Goal: Book appointment/travel/reservation

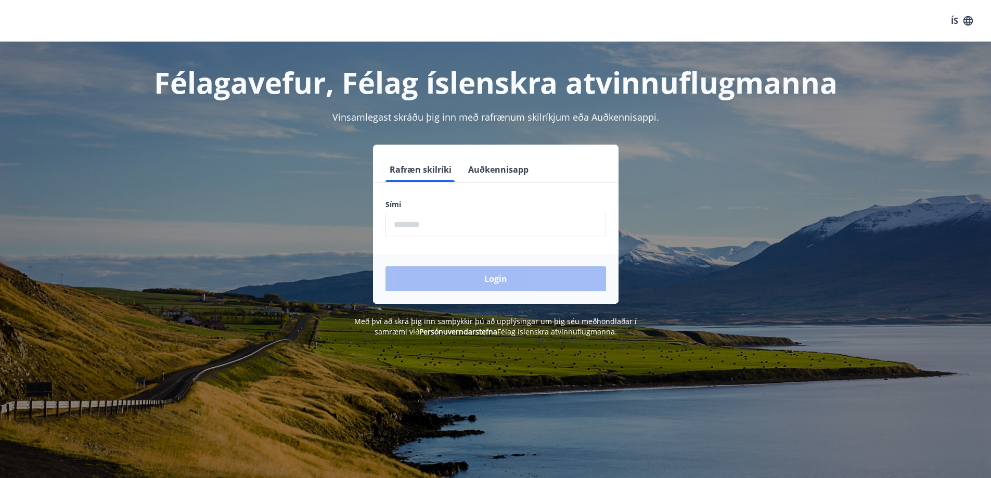
click at [571, 221] on input "phone" at bounding box center [495, 224] width 220 height 25
type input "********"
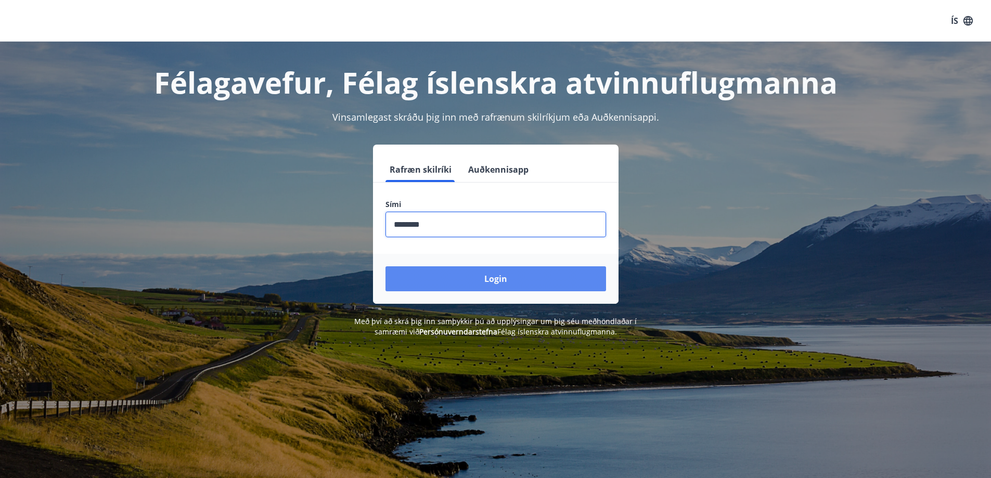
click at [492, 277] on button "Login" at bounding box center [495, 278] width 220 height 25
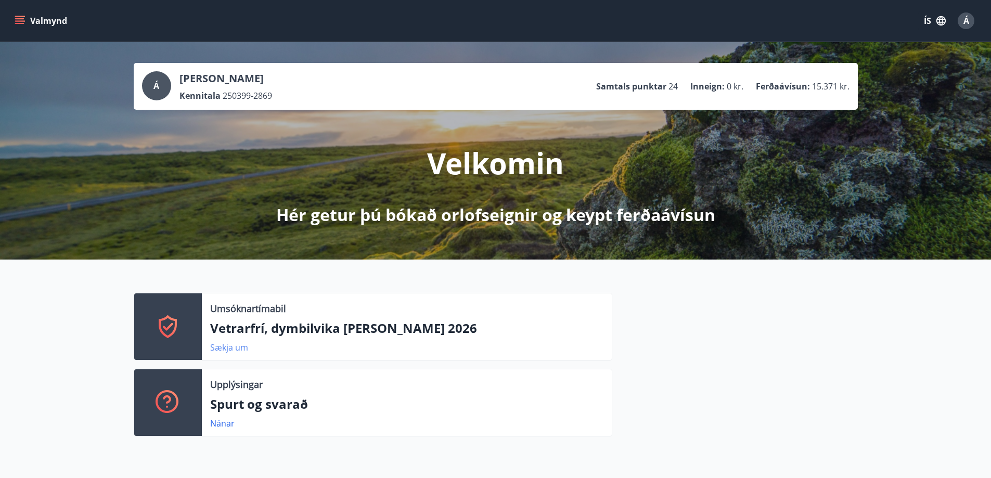
click at [231, 350] on link "Sækja um" at bounding box center [229, 347] width 38 height 11
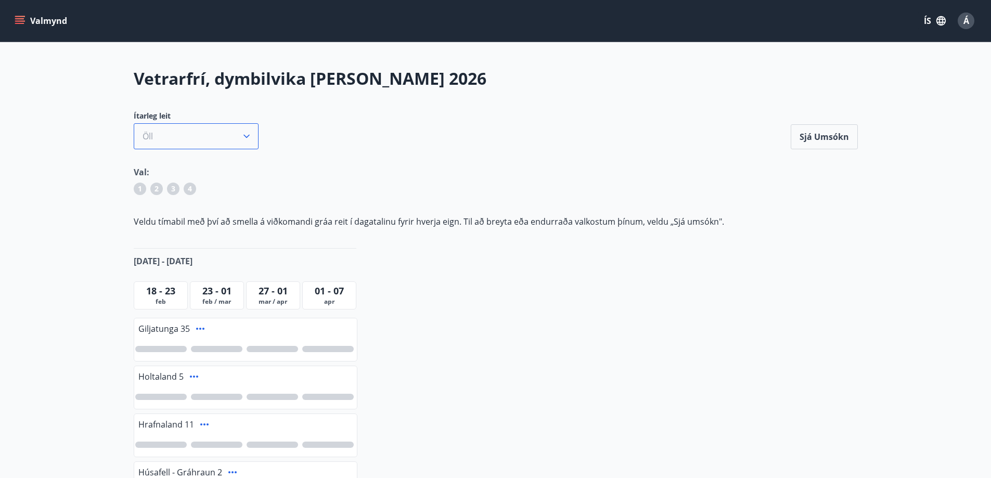
click at [250, 139] on icon "button" at bounding box center [246, 136] width 10 height 10
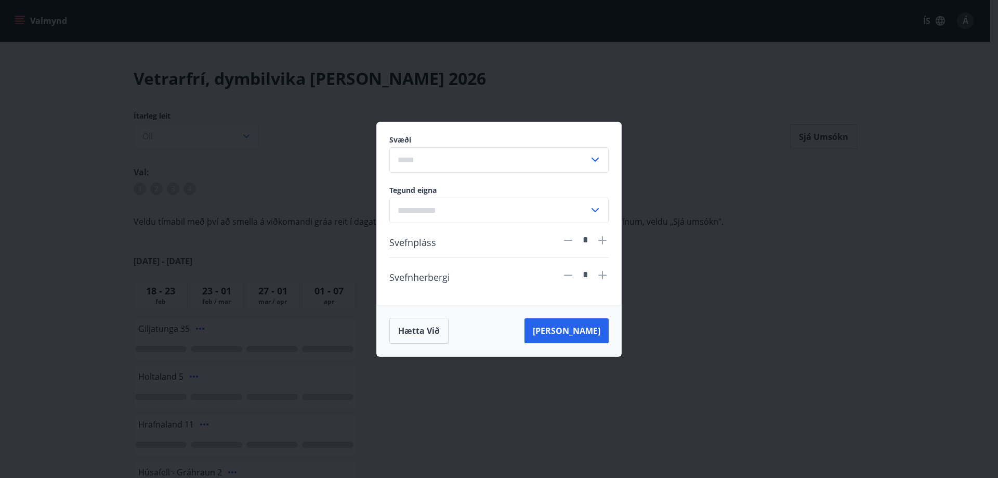
click at [652, 120] on div "Svæði ​ Tegund eigna ​ Svefnpláss * Svefnherbergi * Hætta við [PERSON_NAME]" at bounding box center [499, 239] width 998 height 478
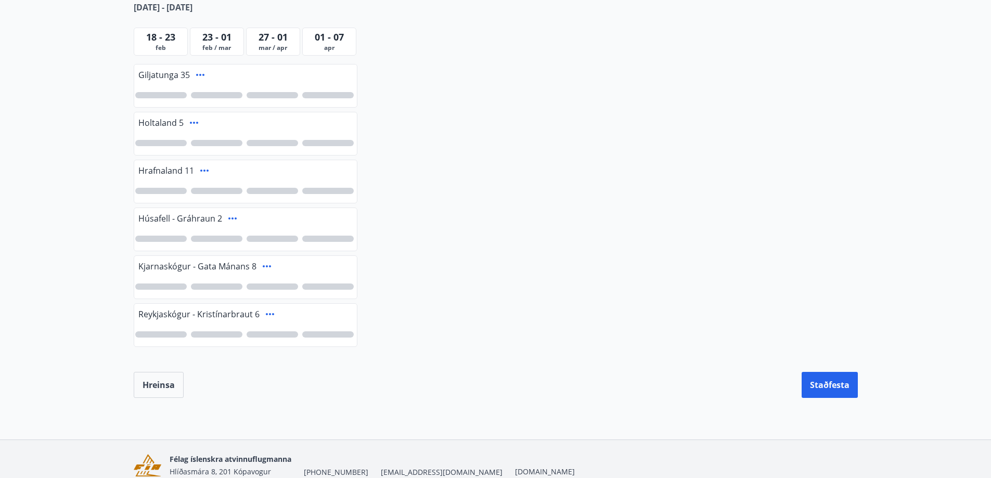
scroll to position [251, 0]
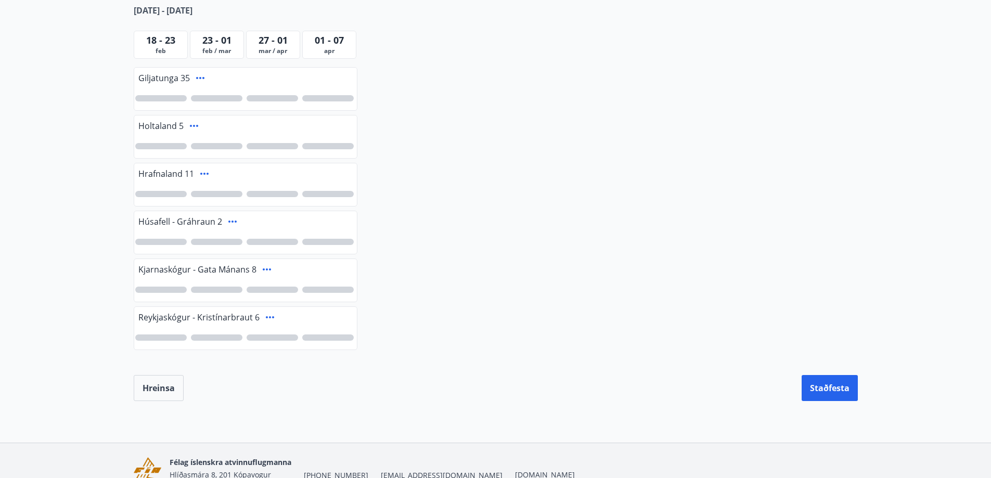
click at [177, 243] on div at bounding box center [160, 242] width 51 height 6
click at [203, 242] on div at bounding box center [216, 242] width 51 height 6
drag, startPoint x: 261, startPoint y: 239, endPoint x: 289, endPoint y: 239, distance: 28.1
click at [262, 239] on div at bounding box center [271, 242] width 51 height 6
click at [314, 239] on div at bounding box center [327, 242] width 51 height 6
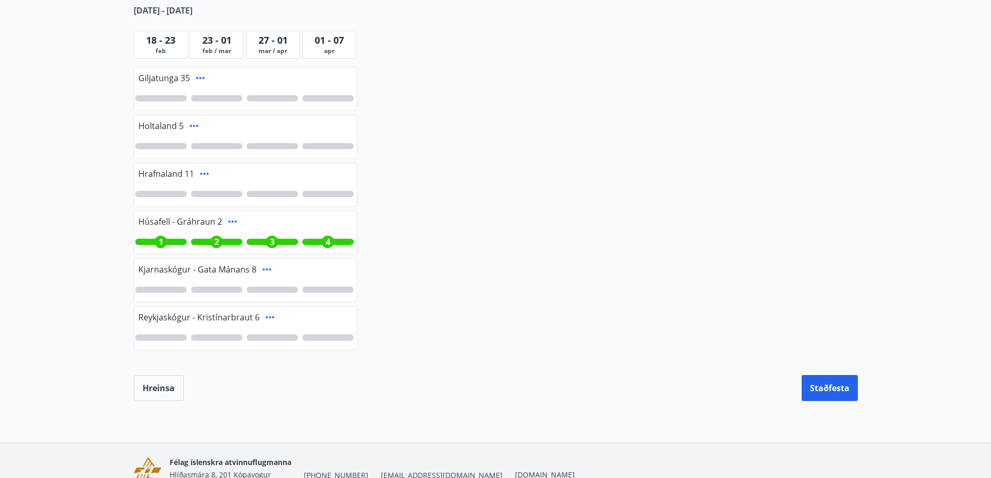
click at [235, 222] on icon at bounding box center [232, 221] width 8 height 2
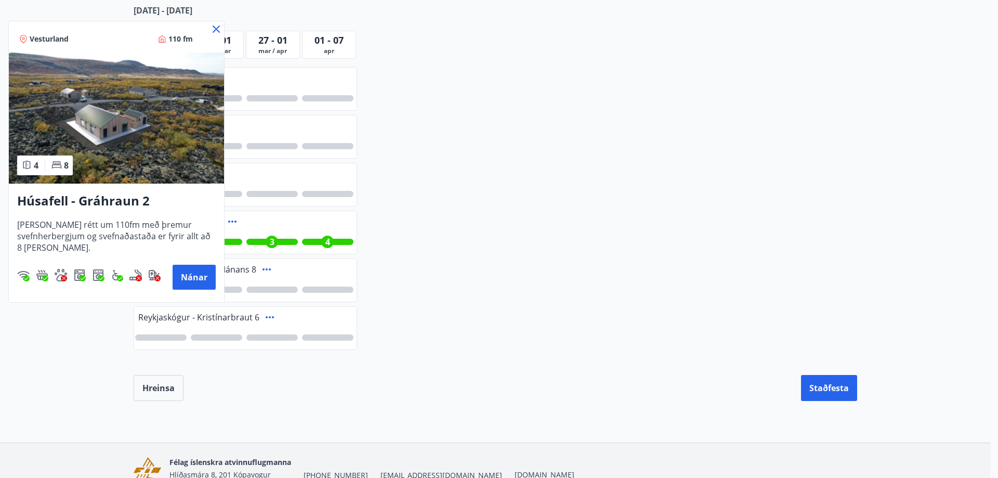
click at [219, 27] on icon at bounding box center [216, 29] width 12 height 12
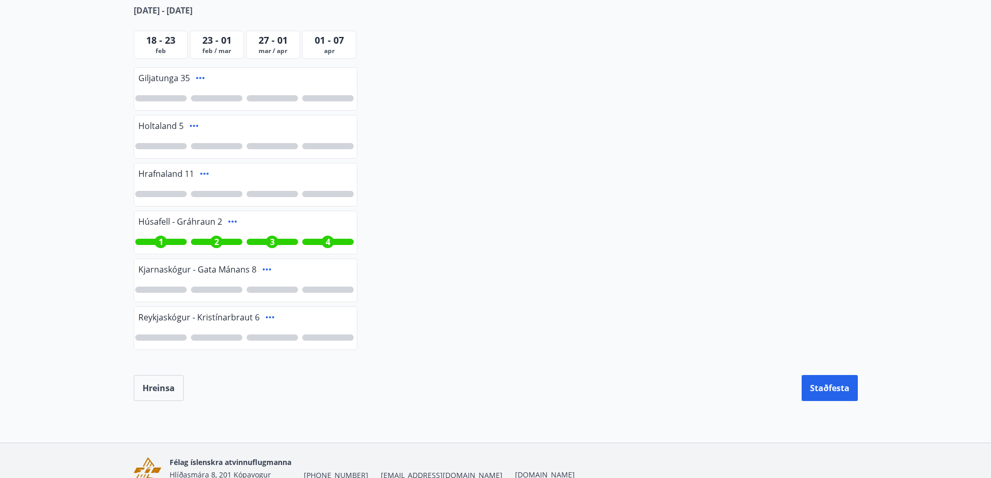
click at [172, 242] on div "1" at bounding box center [160, 242] width 51 height 6
click at [214, 240] on span "1" at bounding box center [216, 241] width 5 height 11
drag, startPoint x: 268, startPoint y: 239, endPoint x: 308, endPoint y: 238, distance: 40.6
click at [268, 239] on div "1" at bounding box center [272, 242] width 12 height 12
click at [315, 237] on div "1" at bounding box center [245, 242] width 223 height 24
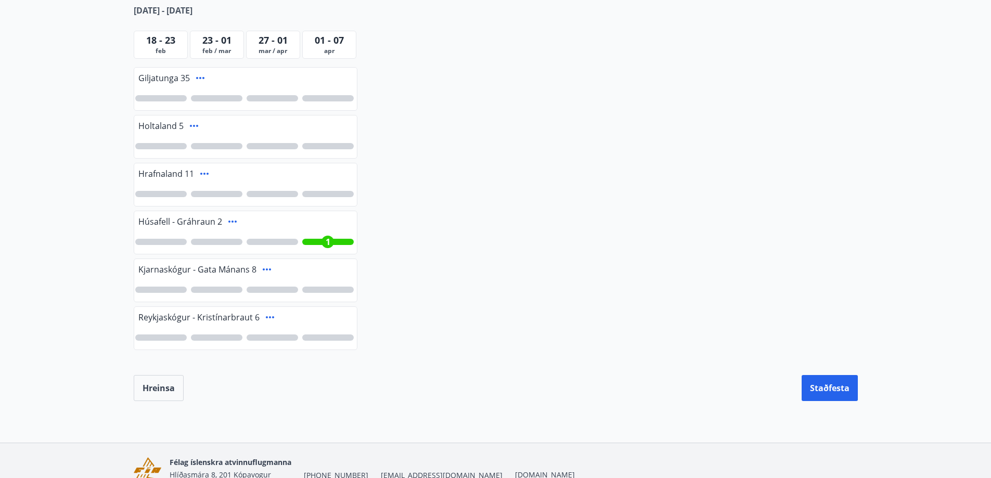
click at [336, 246] on div "1" at bounding box center [245, 242] width 223 height 24
click at [334, 242] on div "1" at bounding box center [327, 242] width 51 height 6
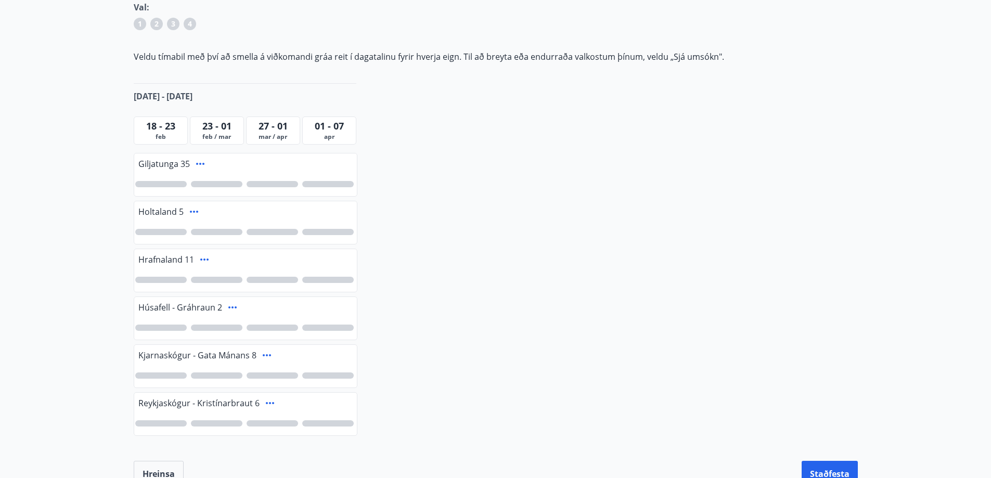
scroll to position [147, 0]
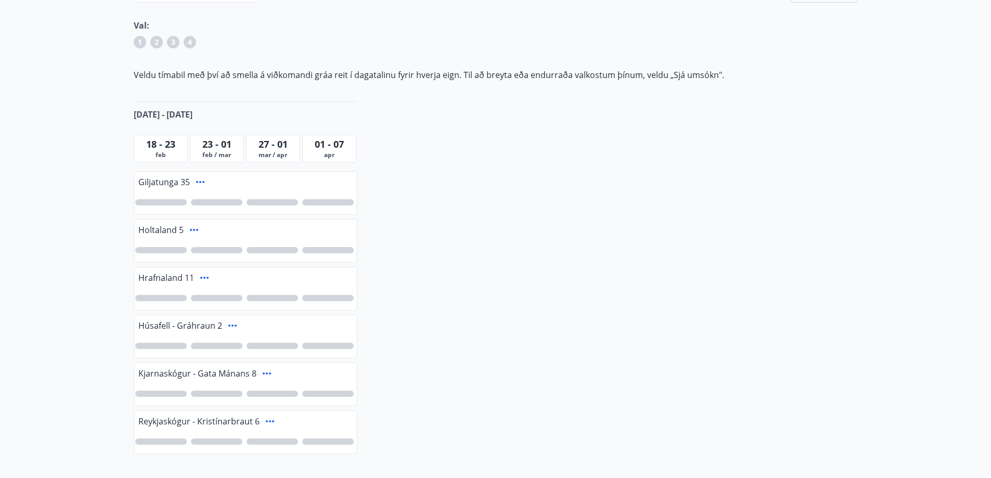
click at [222, 152] on span "feb / mar" at bounding box center [216, 155] width 49 height 8
click at [219, 145] on span "23 - 01" at bounding box center [216, 144] width 29 height 12
drag, startPoint x: 259, startPoint y: 140, endPoint x: 302, endPoint y: 140, distance: 42.6
click at [289, 140] on div "27 - 01" at bounding box center [273, 144] width 49 height 14
click at [324, 140] on span "01 - 07" at bounding box center [329, 144] width 29 height 12
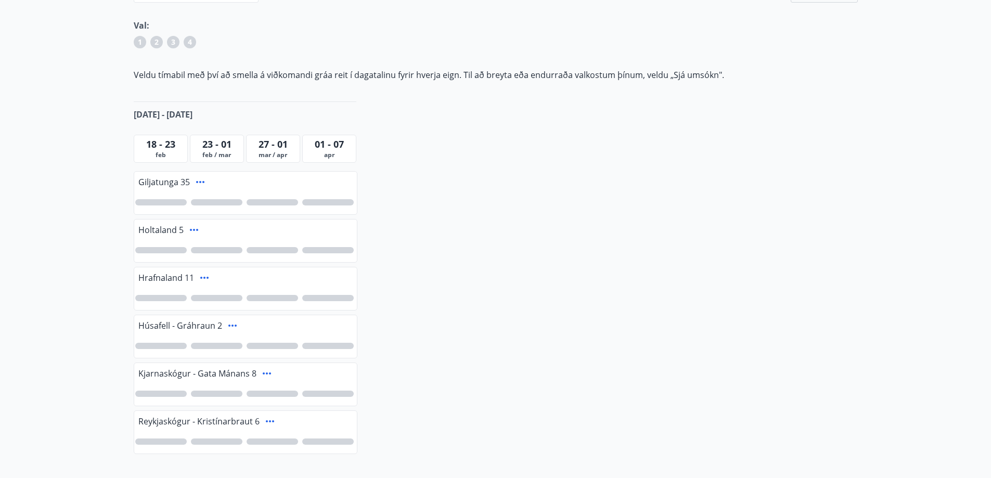
click at [325, 155] on span "apr" at bounding box center [329, 155] width 49 height 8
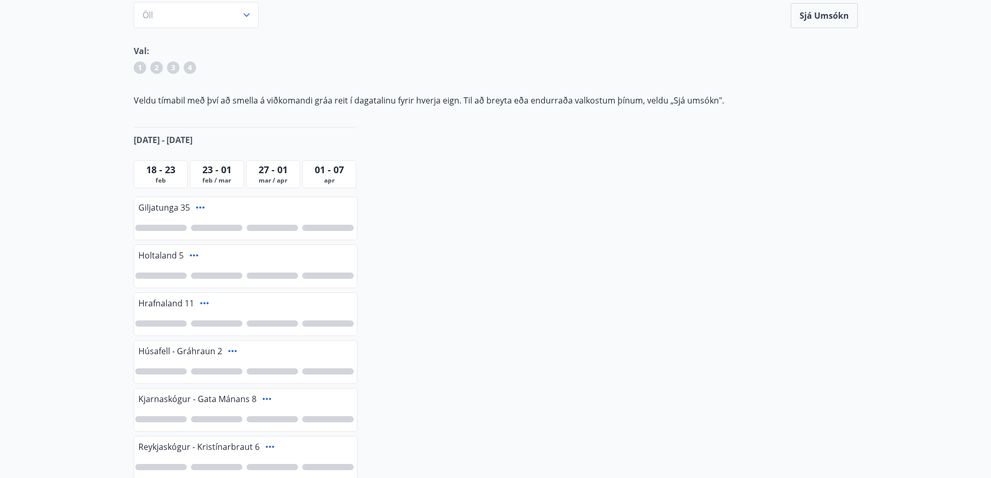
scroll to position [43, 0]
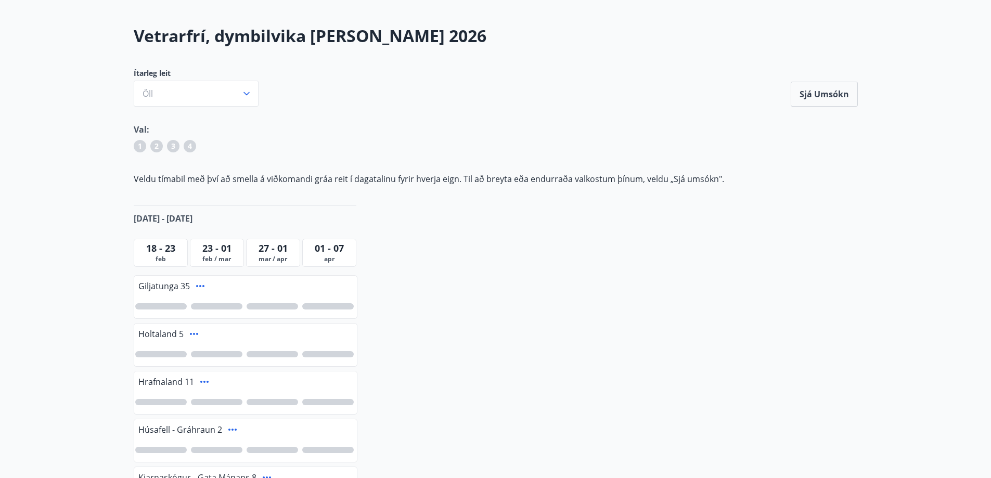
drag, startPoint x: 176, startPoint y: 147, endPoint x: 170, endPoint y: 147, distance: 6.2
click at [176, 147] on div "3" at bounding box center [173, 146] width 12 height 12
click at [170, 147] on div "3" at bounding box center [173, 146] width 12 height 12
drag, startPoint x: 172, startPoint y: 351, endPoint x: 181, endPoint y: 352, distance: 9.4
click at [172, 351] on div at bounding box center [160, 354] width 51 height 6
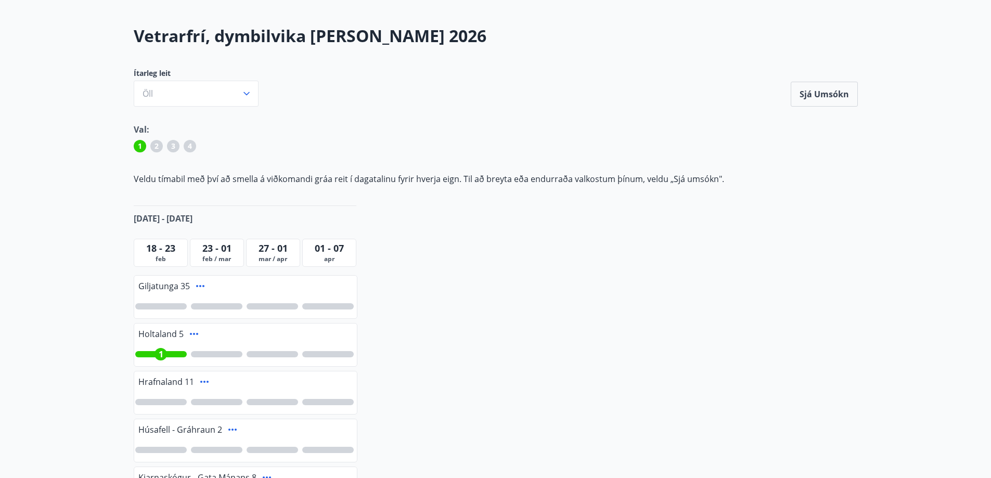
click at [206, 350] on div "1" at bounding box center [245, 354] width 223 height 24
click at [171, 352] on div "1" at bounding box center [160, 354] width 51 height 6
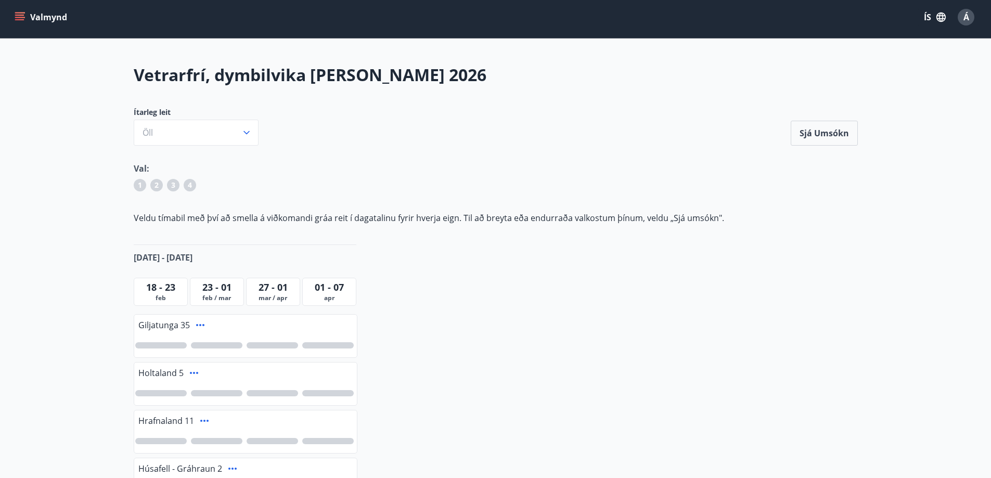
scroll to position [0, 0]
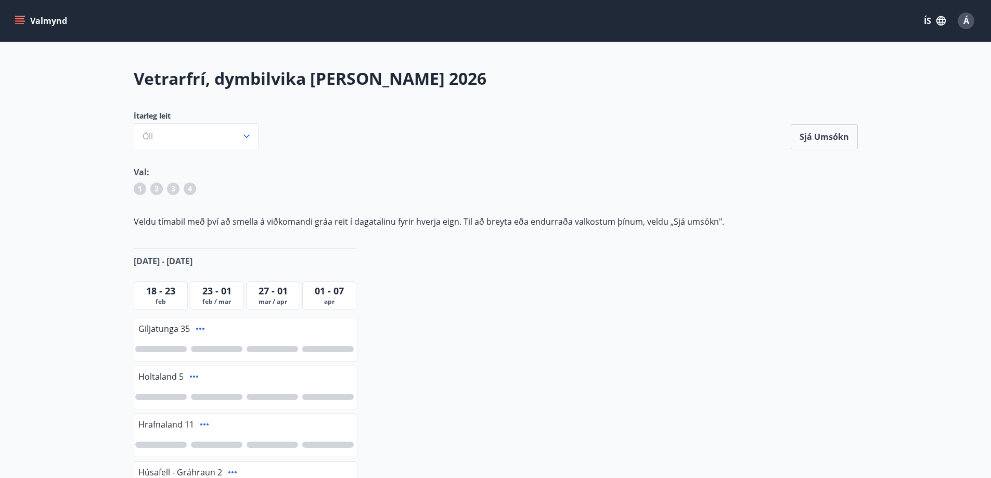
click at [7, 20] on div "Valmynd ÍS Á" at bounding box center [495, 21] width 991 height 42
click at [16, 19] on icon "menu" at bounding box center [20, 21] width 10 height 10
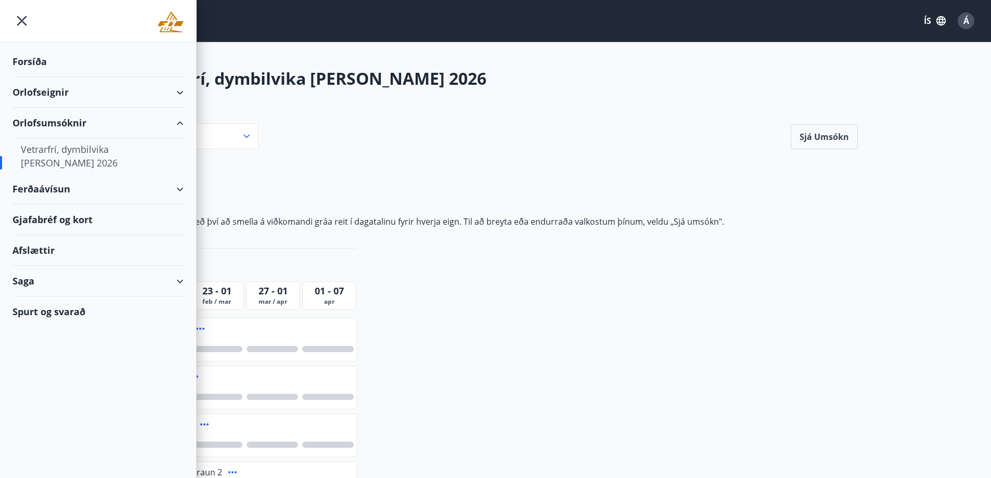
click at [179, 96] on div "Orlofseignir" at bounding box center [97, 92] width 171 height 31
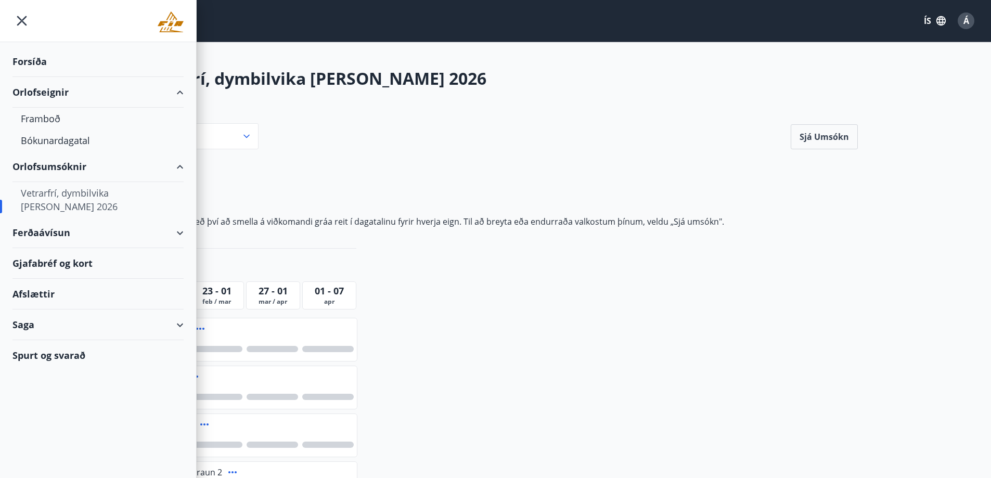
click at [171, 163] on div "Orlofsumsóknir" at bounding box center [97, 166] width 171 height 31
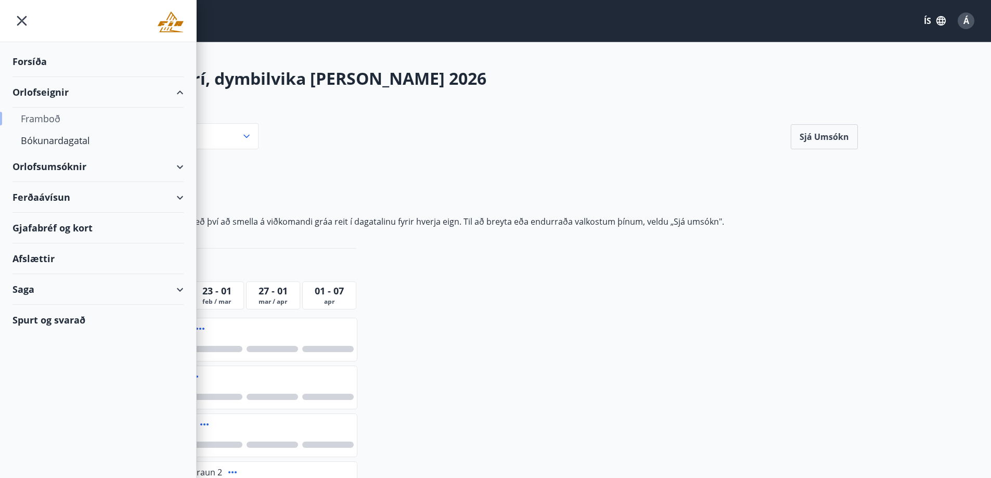
click at [57, 119] on div "Framboð" at bounding box center [98, 119] width 154 height 22
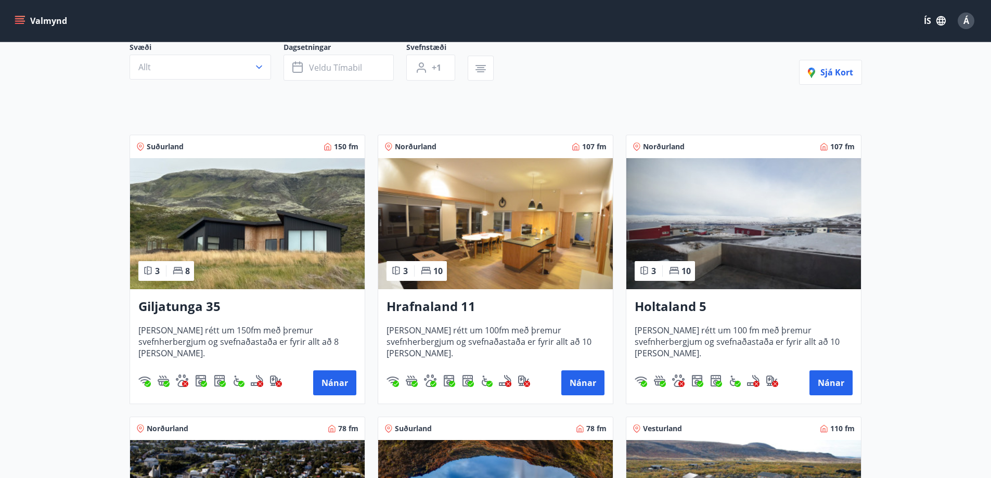
click at [286, 268] on img at bounding box center [247, 223] width 235 height 131
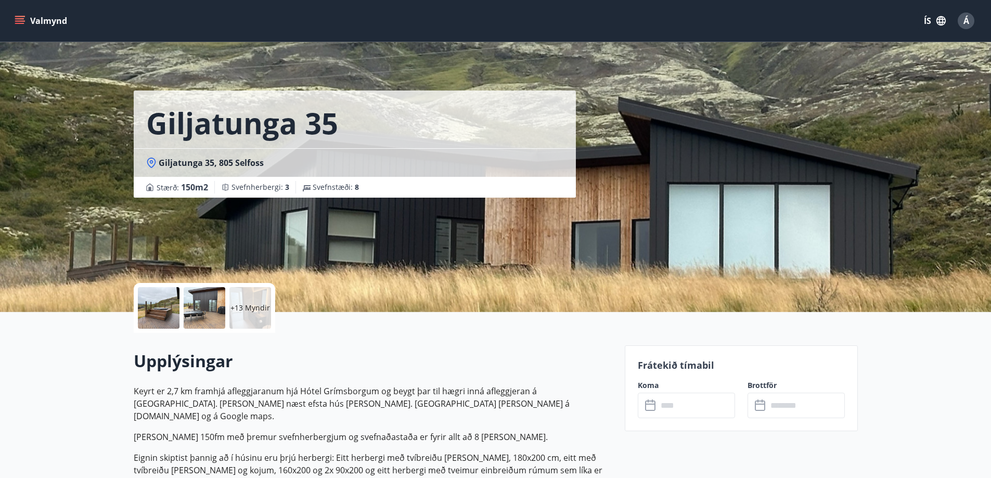
click at [232, 303] on p "+13 Myndir" at bounding box center [250, 308] width 40 height 10
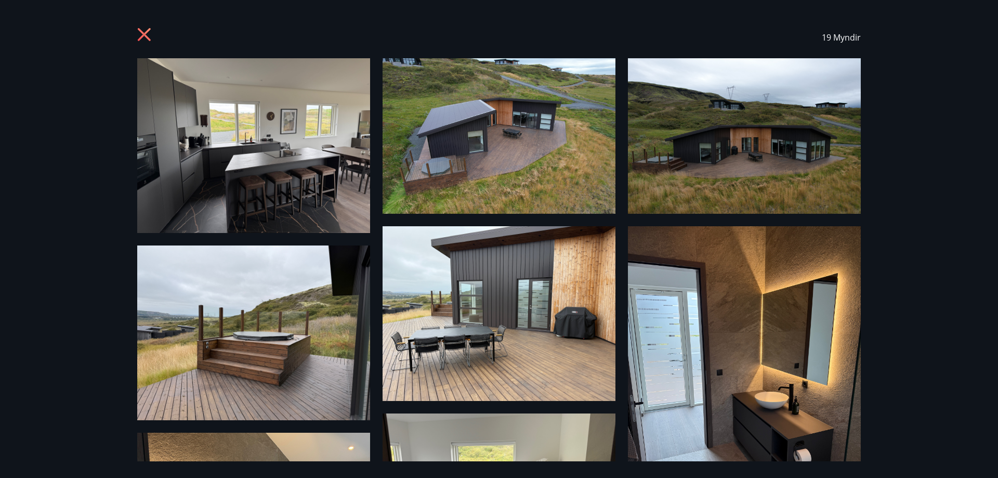
click at [308, 161] on img at bounding box center [253, 145] width 233 height 175
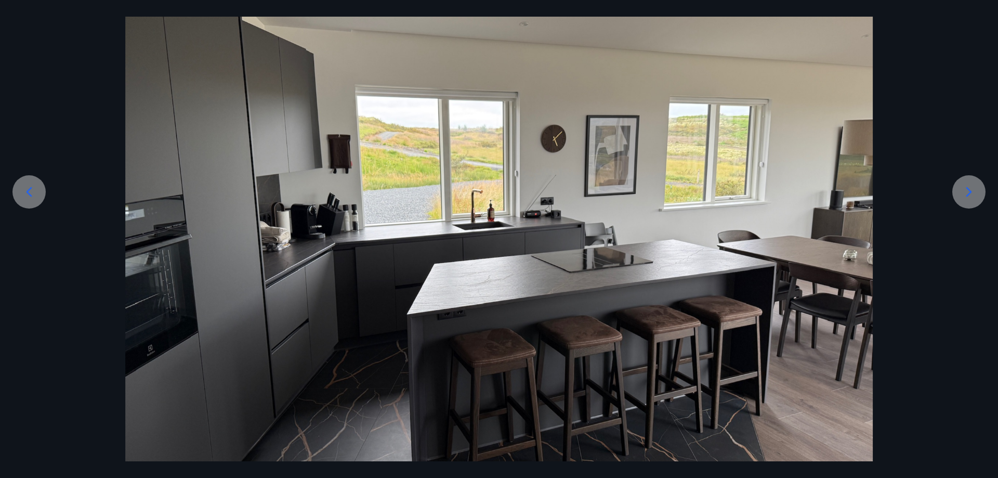
scroll to position [104, 0]
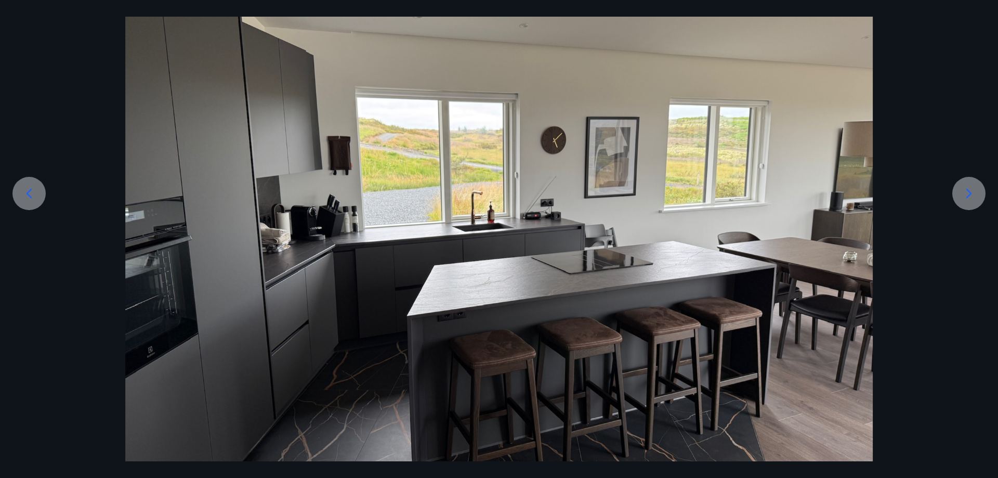
click at [965, 189] on icon at bounding box center [969, 193] width 17 height 17
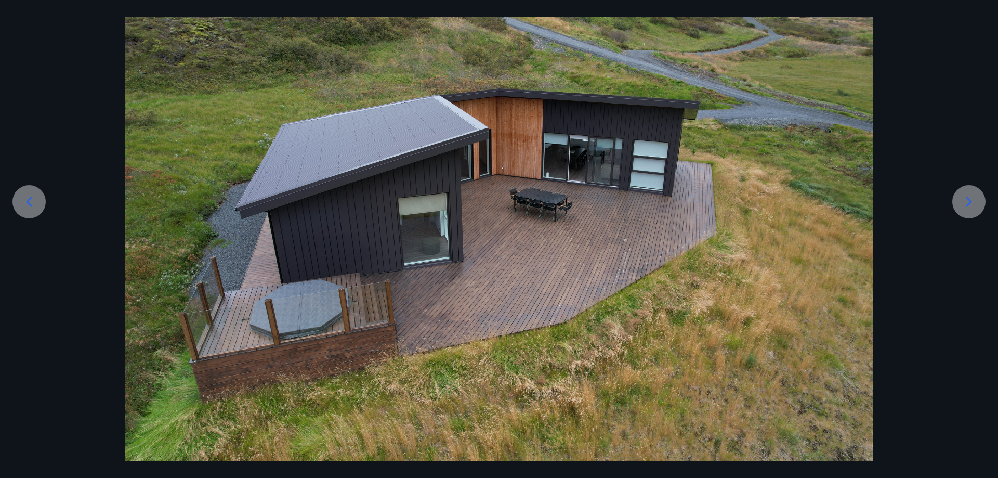
click at [32, 197] on icon at bounding box center [29, 201] width 17 height 17
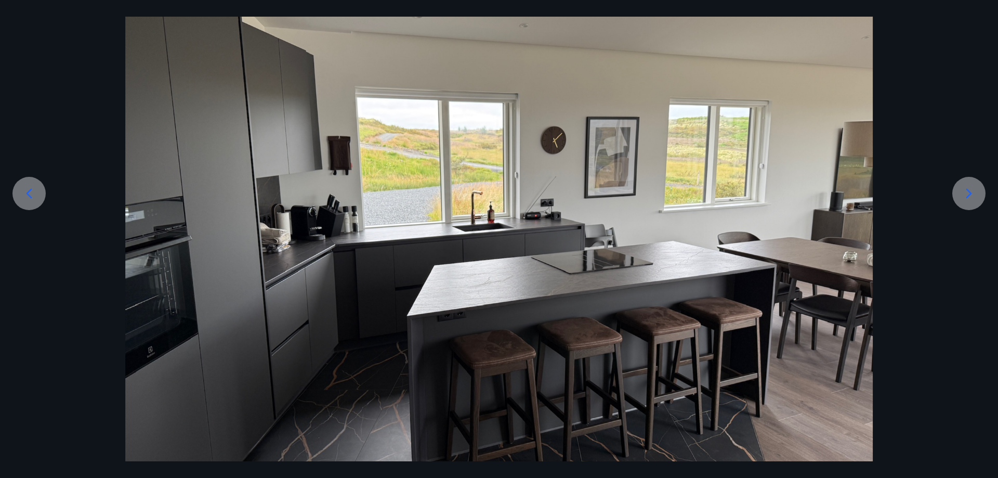
click at [983, 191] on div at bounding box center [969, 193] width 33 height 33
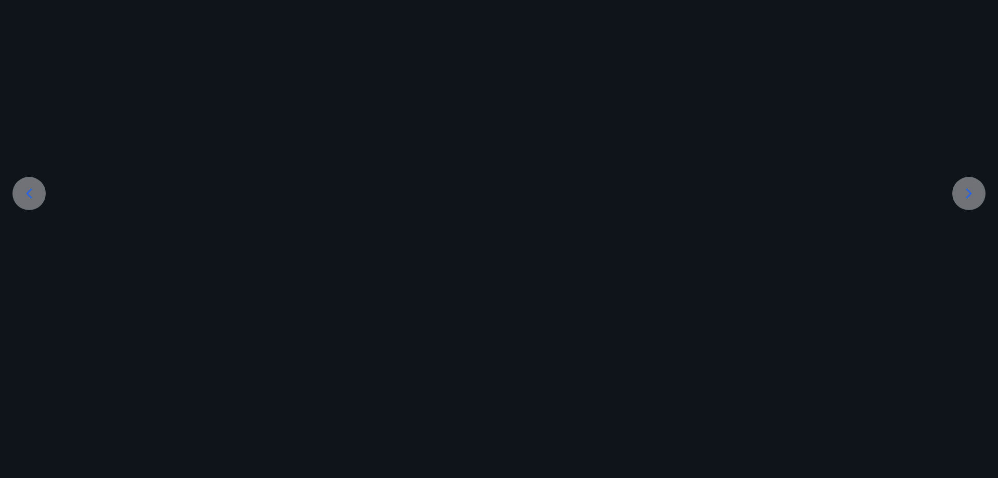
scroll to position [96, 0]
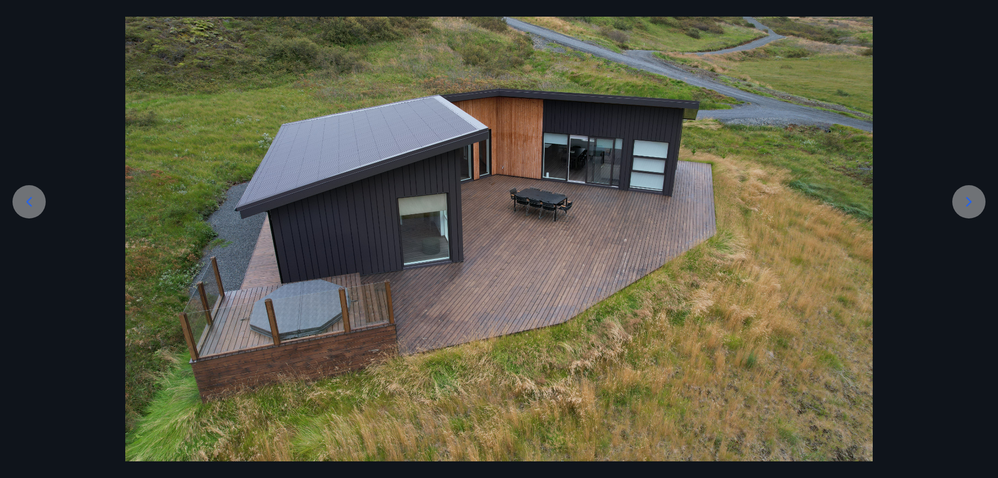
click at [978, 194] on div at bounding box center [969, 201] width 33 height 33
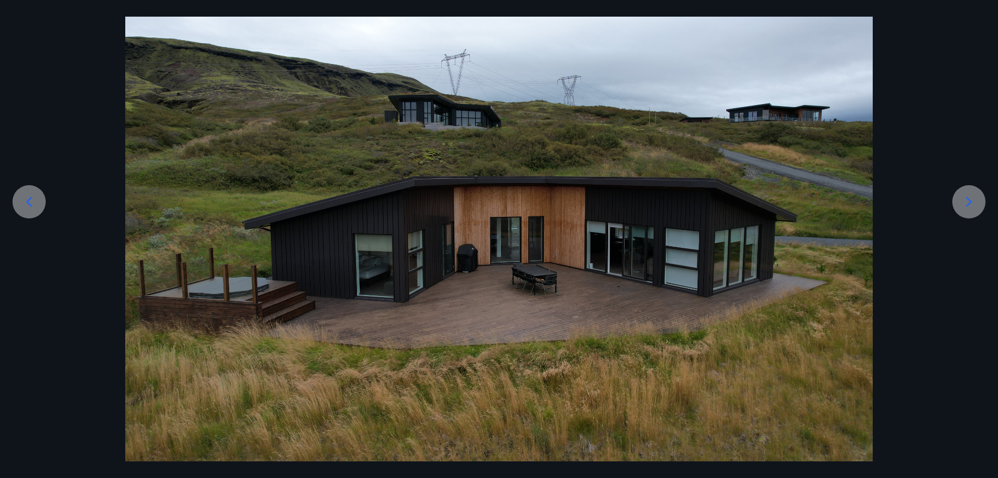
click at [977, 193] on icon at bounding box center [969, 201] width 17 height 17
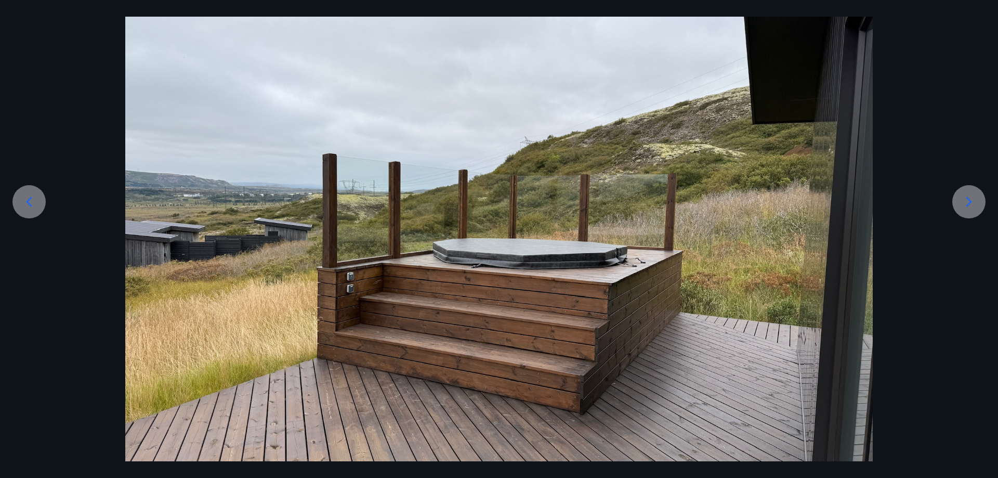
scroll to position [104, 0]
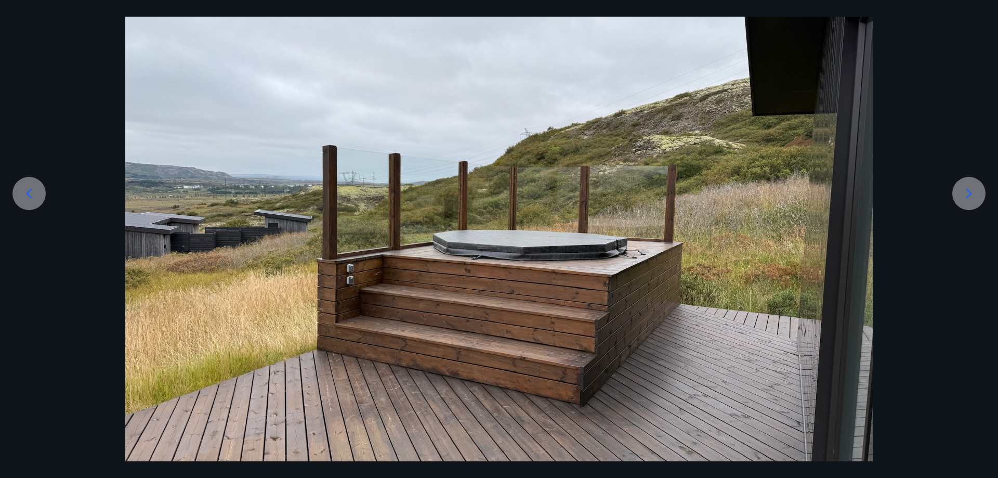
click at [977, 193] on icon at bounding box center [969, 193] width 17 height 17
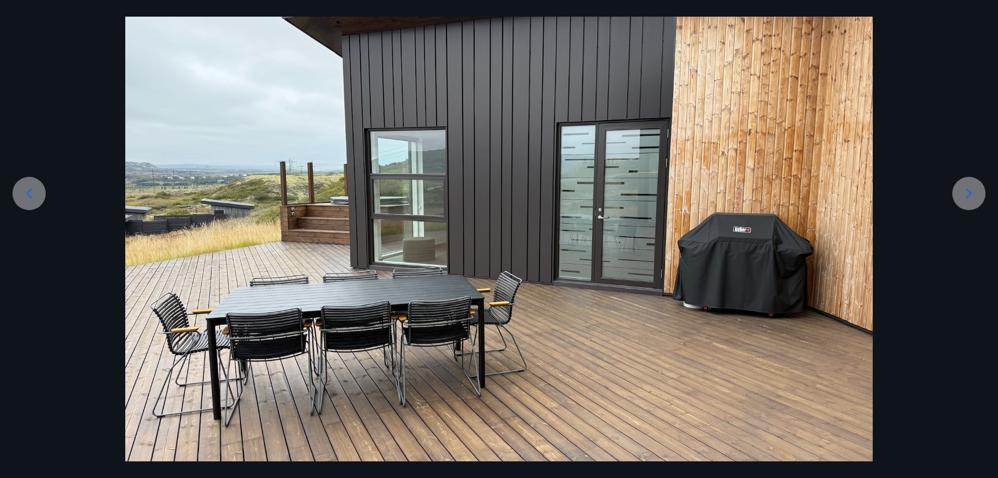
click at [977, 193] on icon at bounding box center [969, 193] width 17 height 17
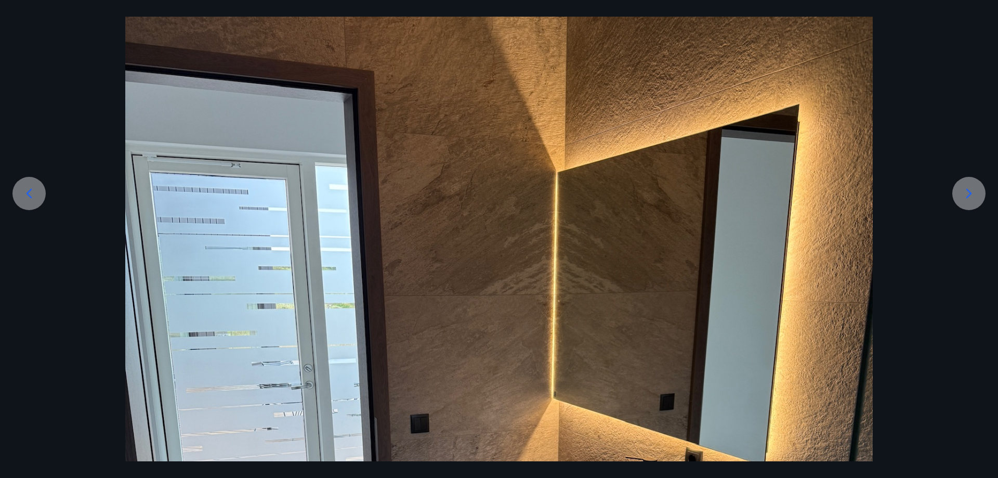
click at [977, 193] on icon at bounding box center [969, 193] width 17 height 17
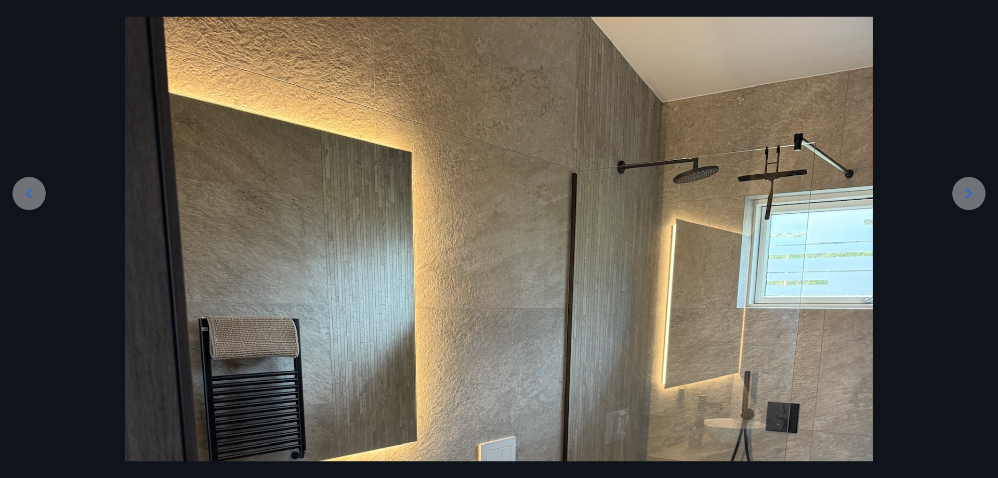
click at [977, 193] on icon at bounding box center [969, 193] width 17 height 17
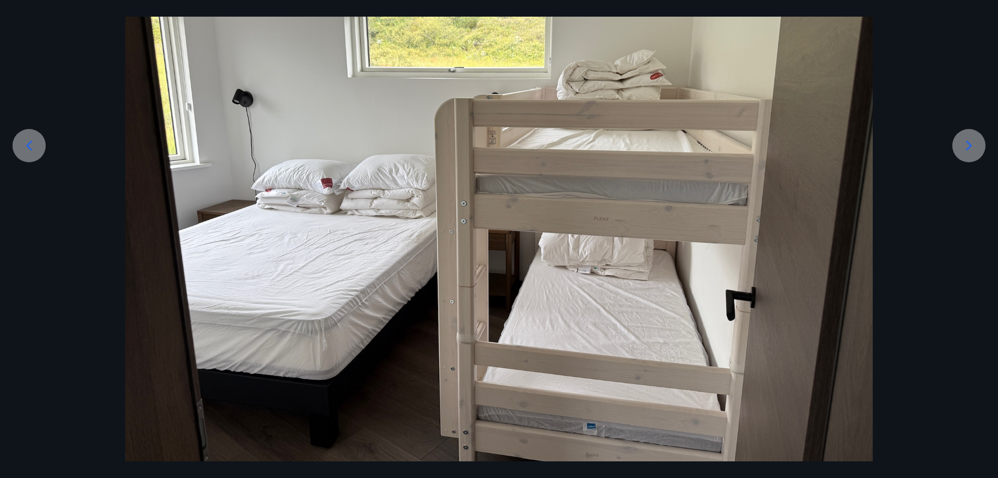
scroll to position [156, 0]
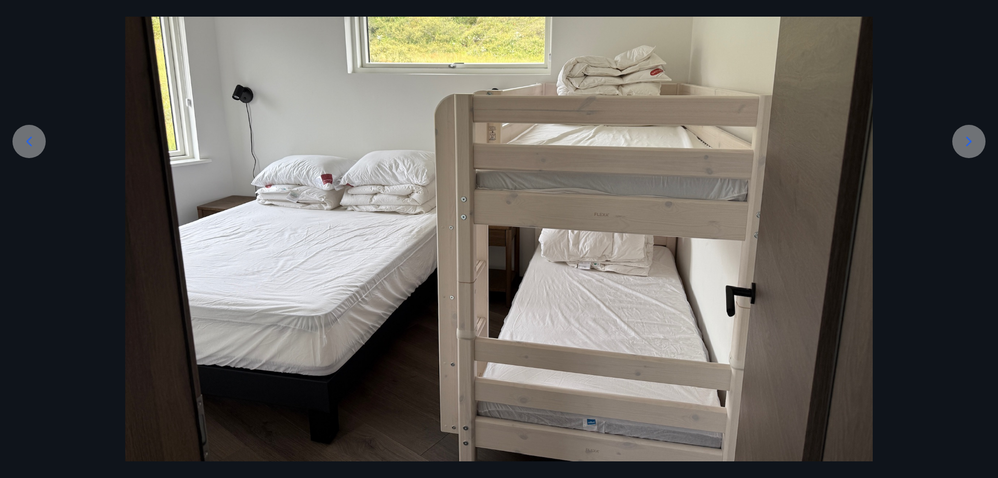
click at [968, 140] on icon at bounding box center [969, 141] width 17 height 17
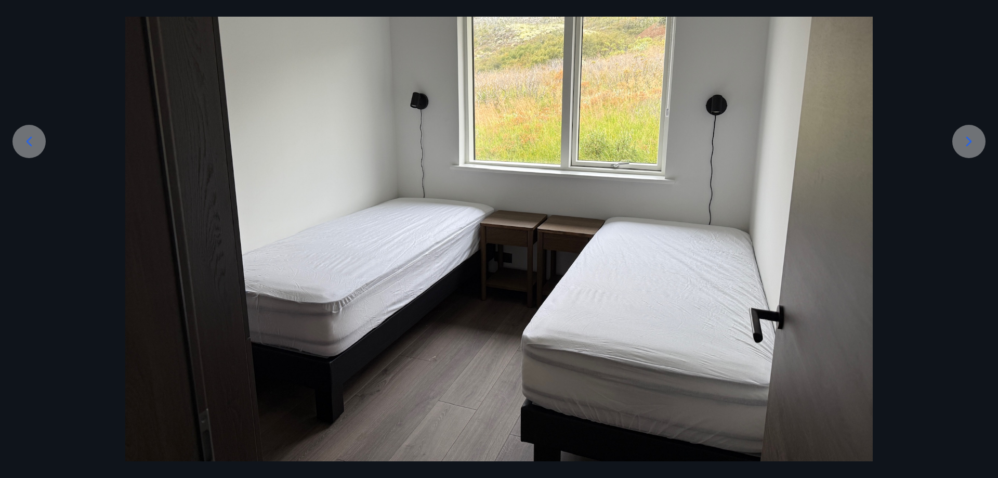
click at [968, 140] on icon at bounding box center [969, 141] width 17 height 17
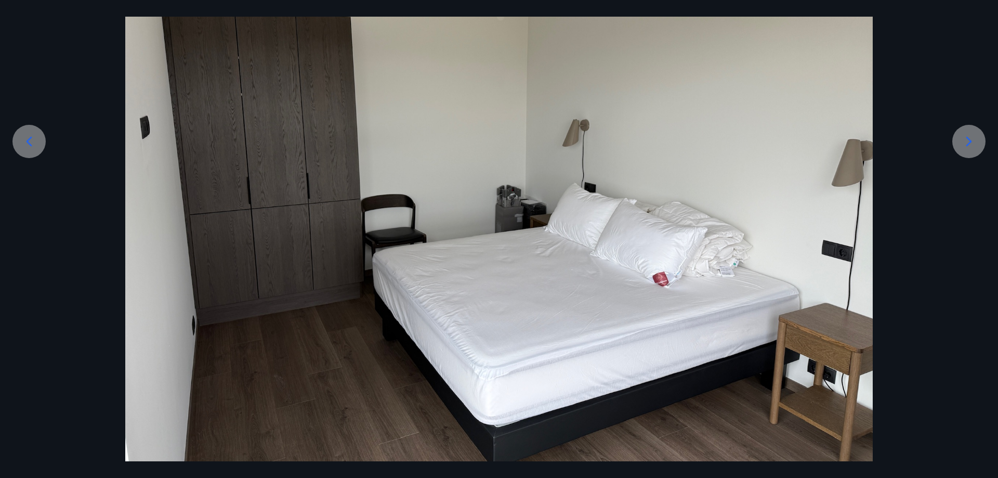
click at [968, 140] on icon at bounding box center [969, 141] width 17 height 17
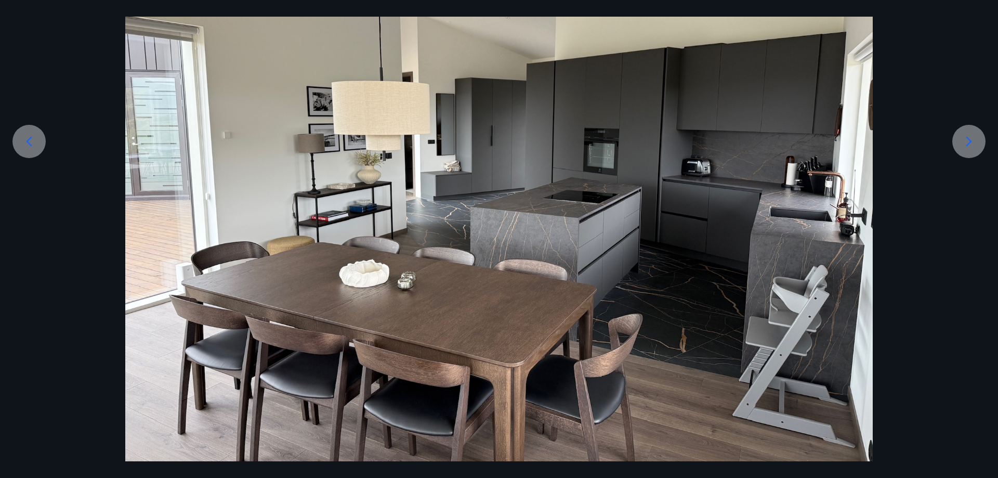
click at [968, 140] on icon at bounding box center [969, 141] width 17 height 17
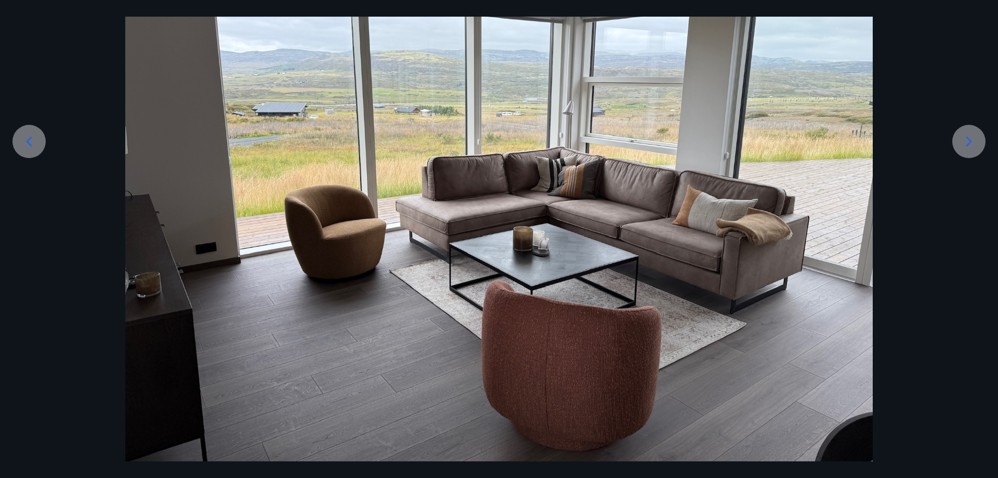
click at [968, 140] on icon at bounding box center [969, 141] width 17 height 17
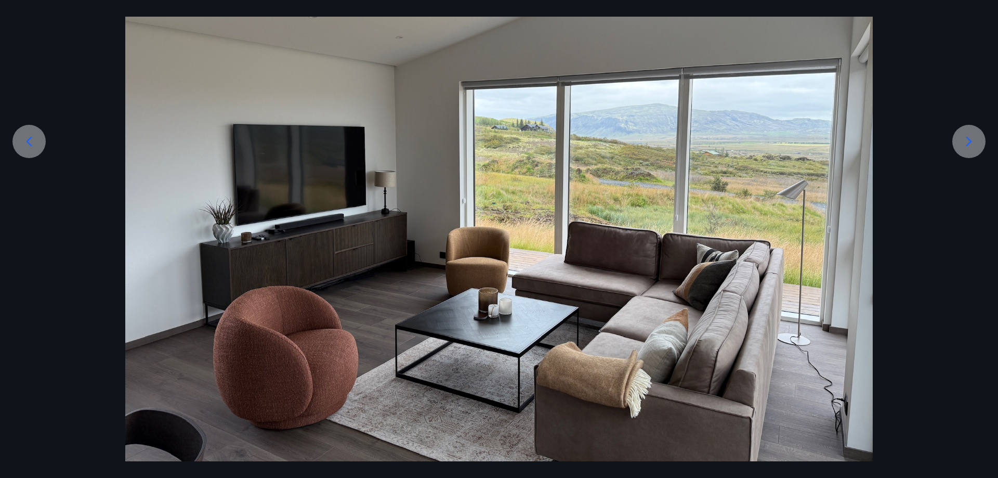
click at [968, 140] on icon at bounding box center [969, 141] width 17 height 17
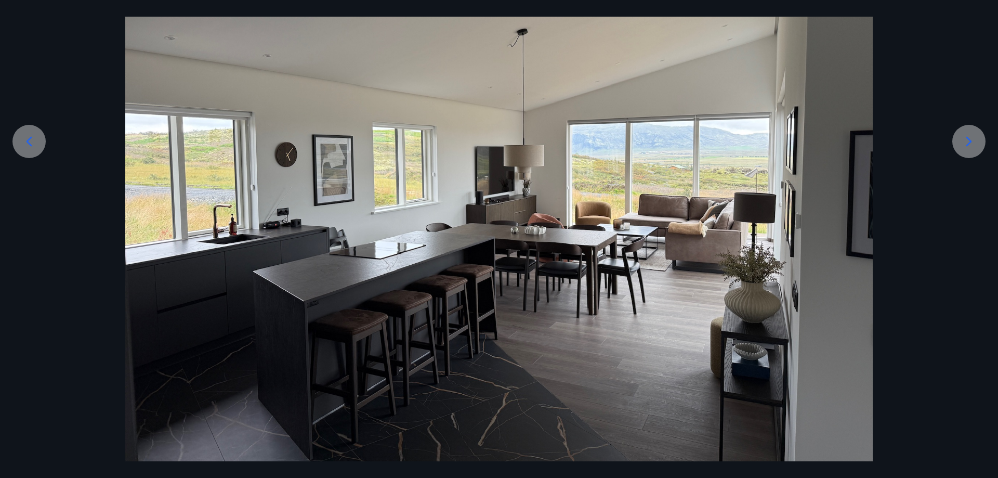
click at [968, 140] on icon at bounding box center [969, 141] width 17 height 17
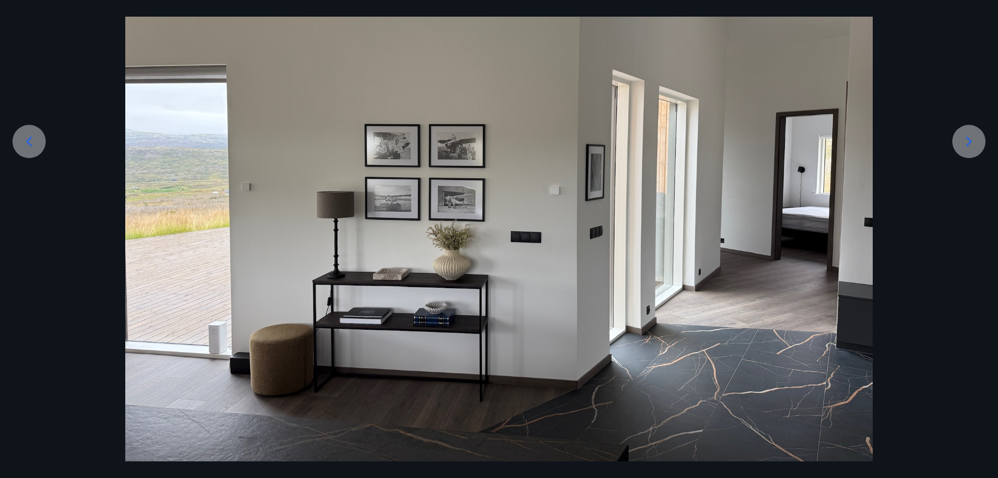
click at [968, 140] on icon at bounding box center [969, 141] width 17 height 17
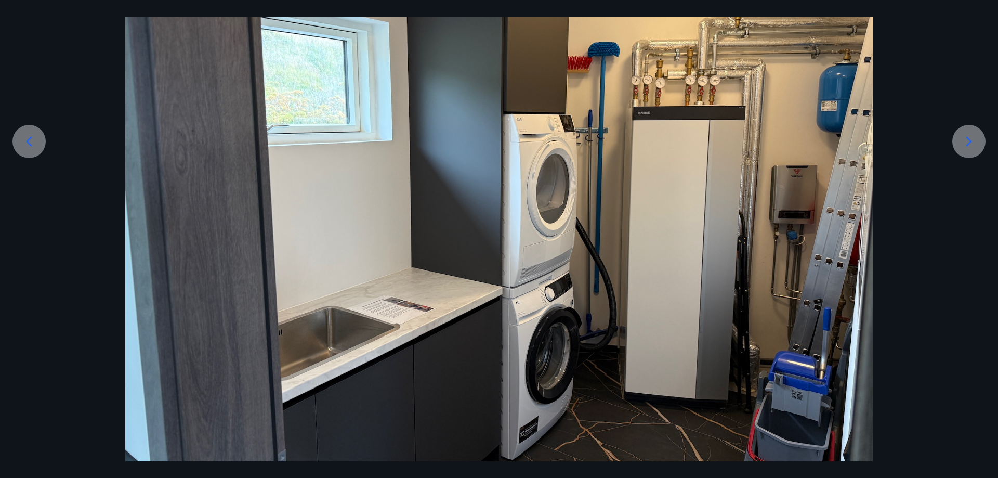
click at [968, 140] on icon at bounding box center [969, 141] width 17 height 17
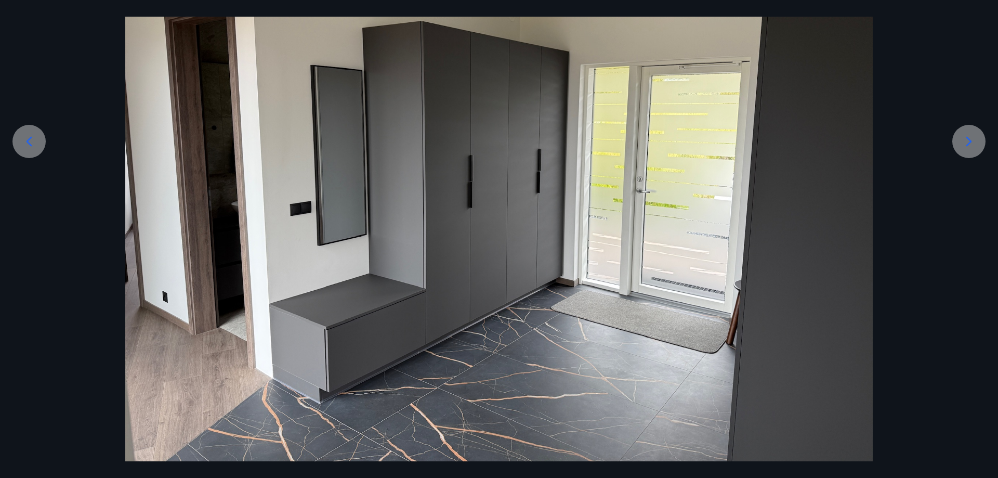
click at [968, 140] on icon at bounding box center [969, 141] width 17 height 17
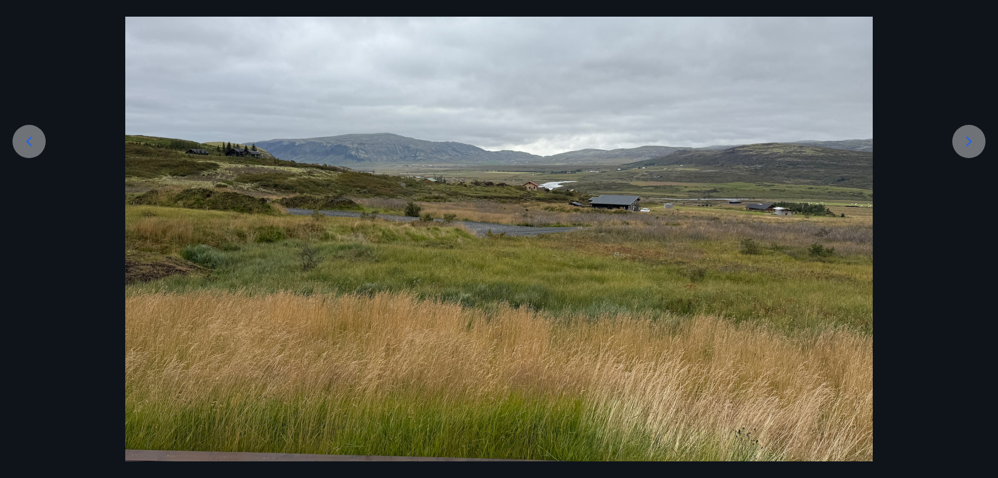
click at [968, 140] on icon at bounding box center [969, 141] width 17 height 17
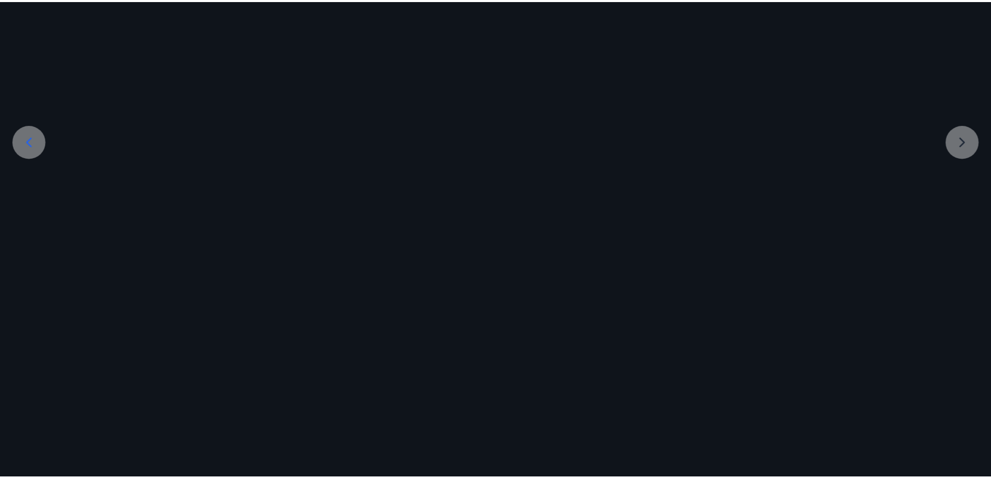
scroll to position [0, 0]
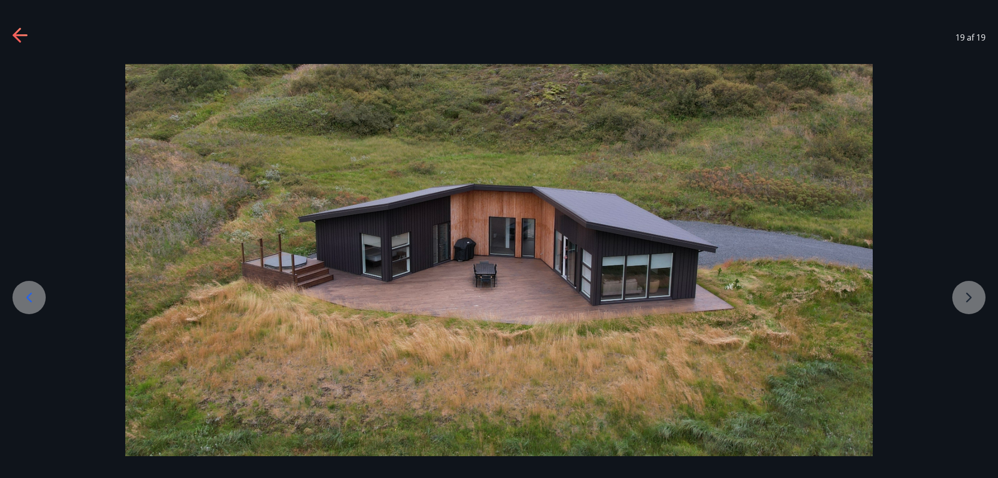
click at [14, 24] on div "19 af 19" at bounding box center [499, 38] width 998 height 42
click at [14, 34] on icon at bounding box center [16, 35] width 8 height 15
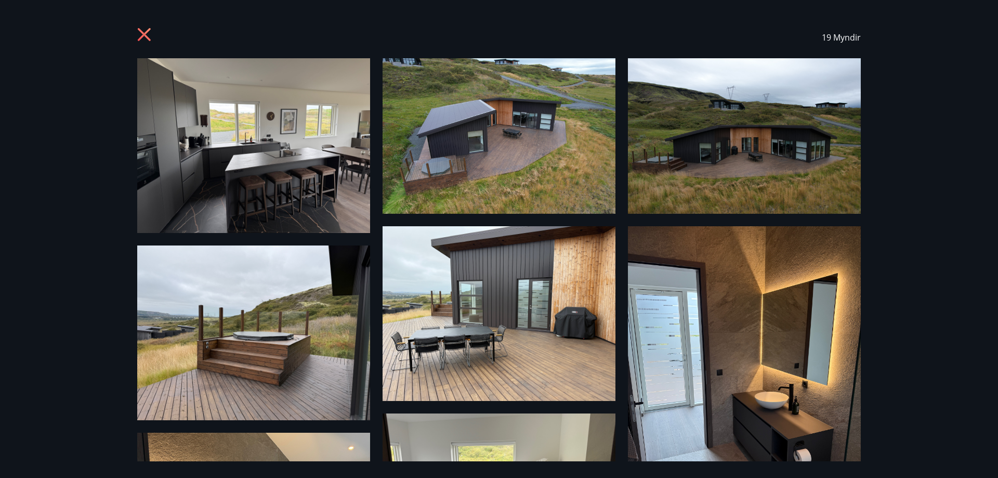
click at [154, 28] on div "19 Myndir" at bounding box center [499, 38] width 724 height 42
click at [146, 33] on icon at bounding box center [144, 34] width 13 height 13
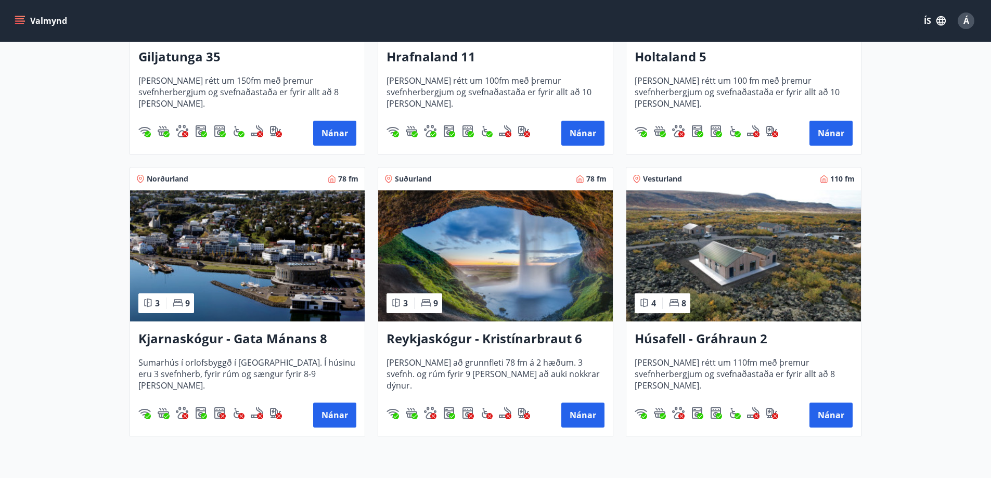
scroll to position [416, 0]
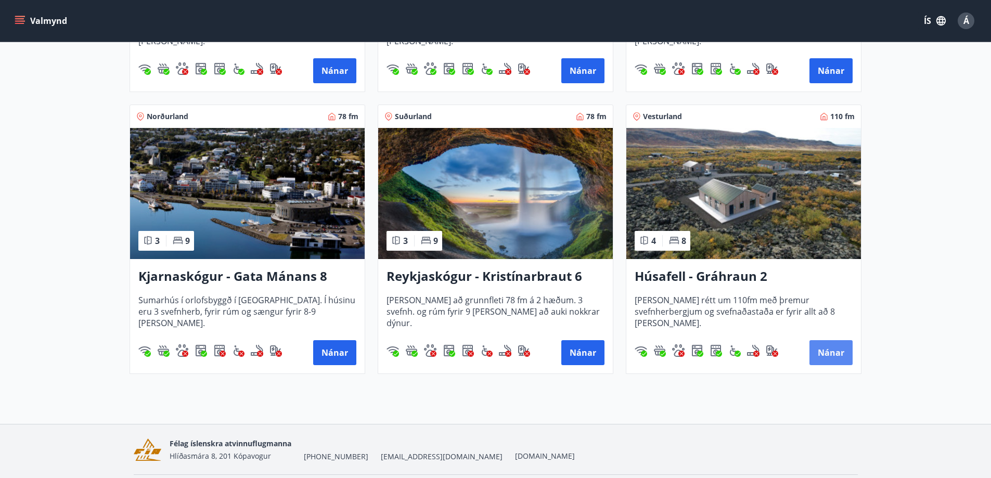
click at [828, 346] on button "Nánar" at bounding box center [830, 352] width 43 height 25
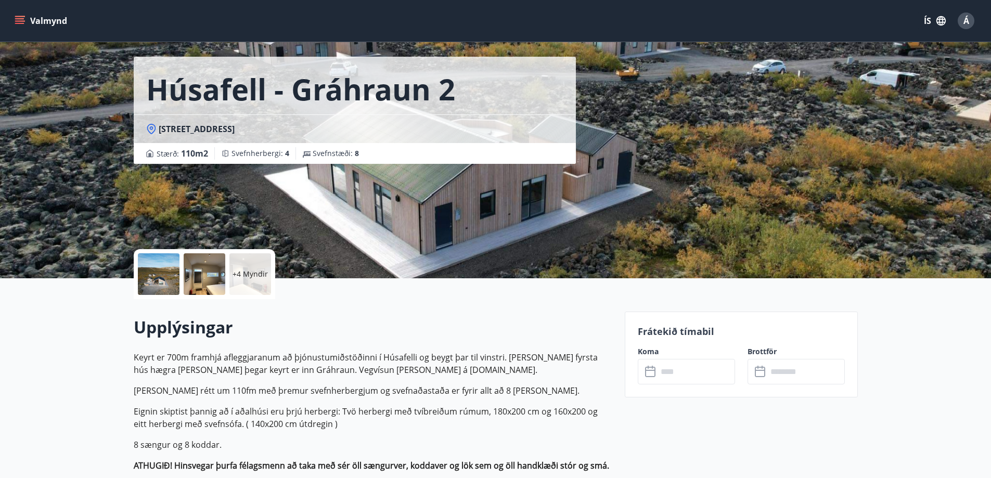
scroll to position [208, 0]
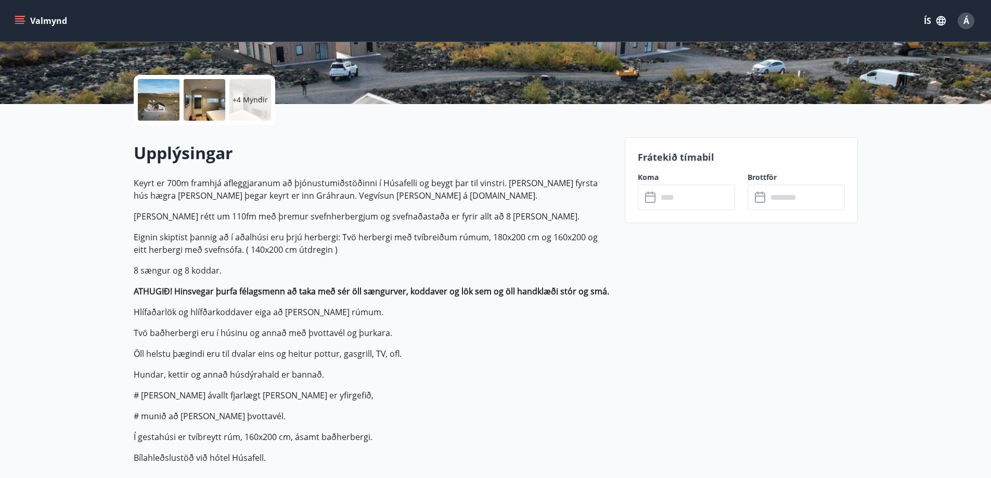
click at [686, 197] on input "text" at bounding box center [695, 197] width 77 height 25
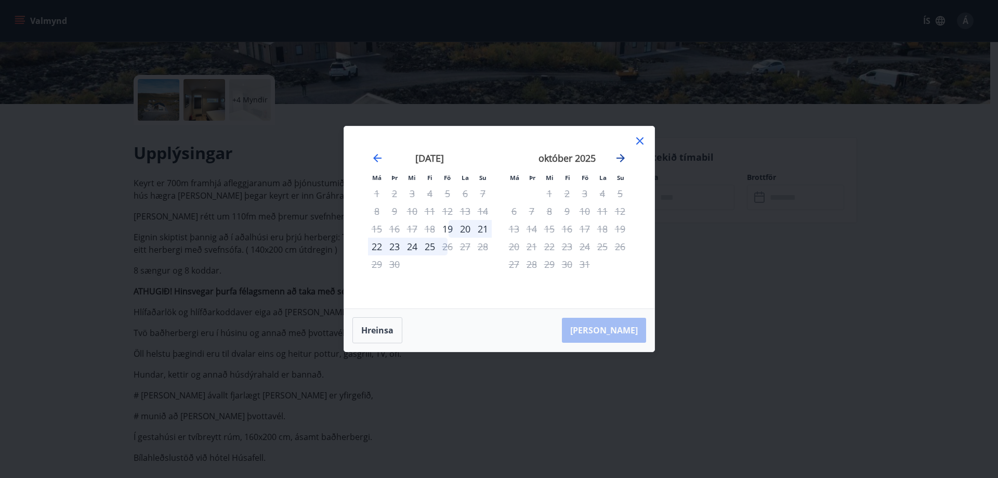
click at [622, 159] on icon "Move forward to switch to the next month." at bounding box center [621, 158] width 8 height 8
click at [376, 211] on div "8" at bounding box center [377, 211] width 18 height 18
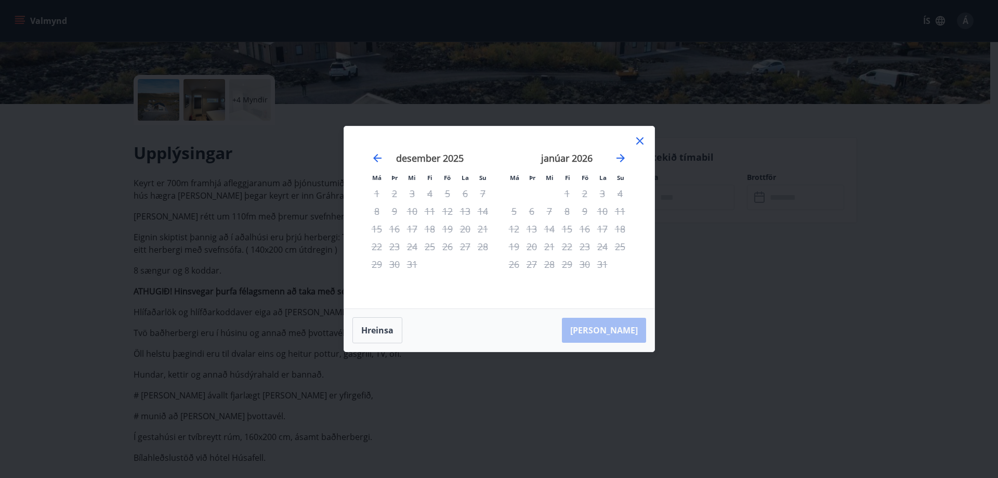
click at [376, 211] on div "8" at bounding box center [377, 211] width 18 height 18
click at [632, 146] on div "janúar 2026 1 2 3 4 5 6 7 8 9 10 11 12 13 14 15 16 17 18 19 20 21 22 23 24 25 2…" at bounding box center [567, 224] width 137 height 171
click at [635, 143] on icon at bounding box center [640, 141] width 12 height 12
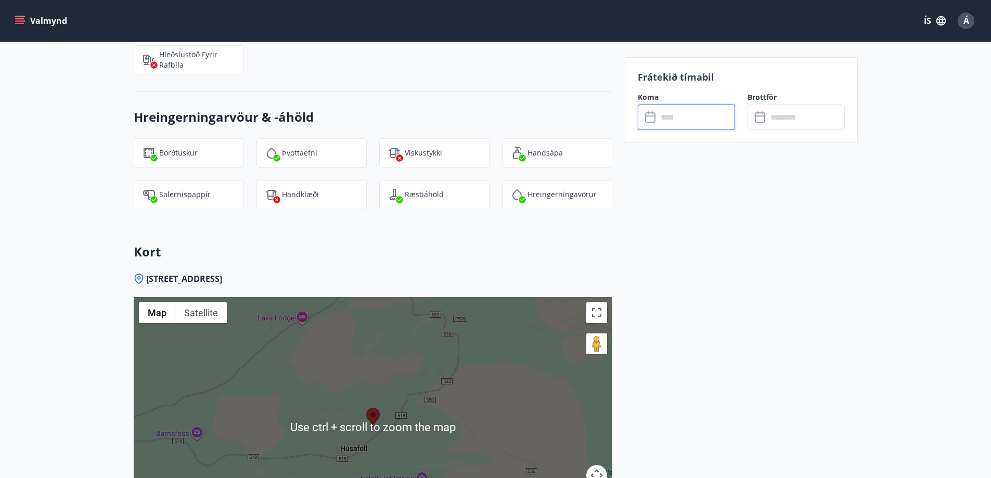
scroll to position [1298, 0]
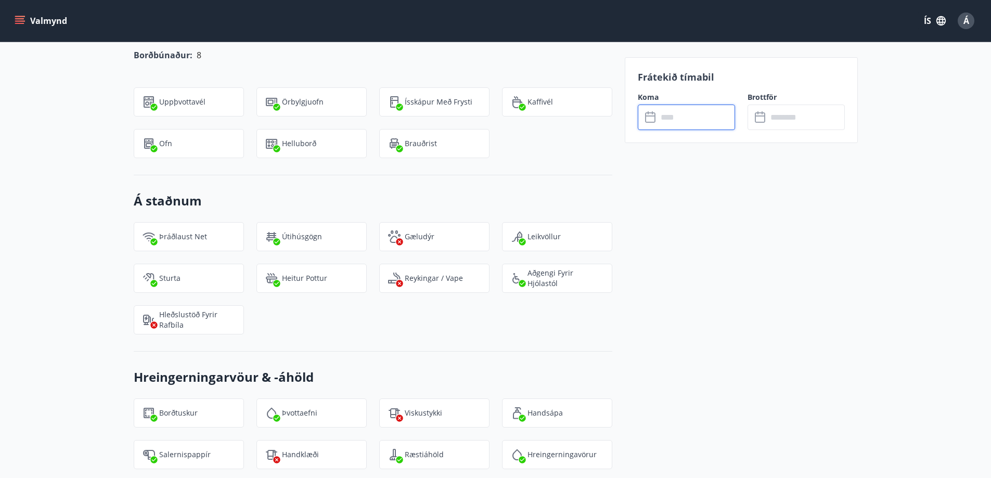
click at [19, 17] on icon "menu" at bounding box center [20, 16] width 11 height 1
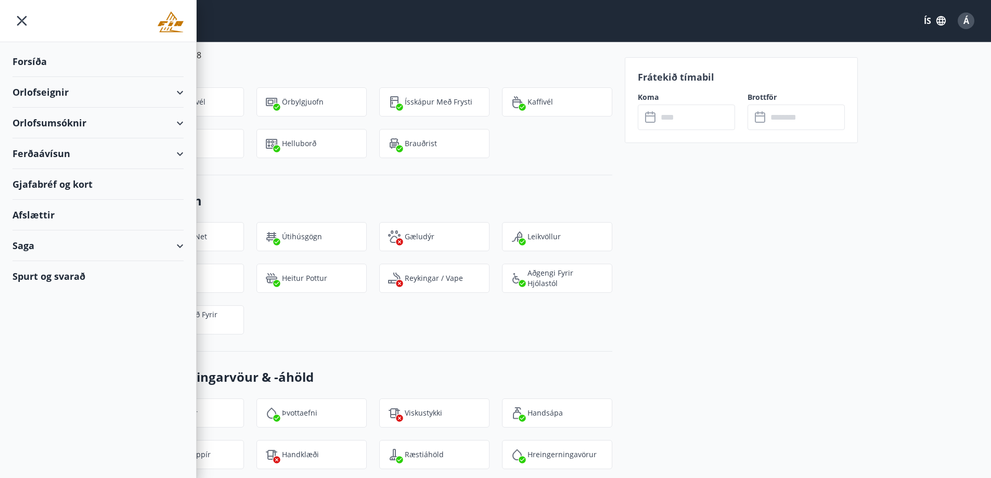
click at [64, 125] on div "Orlofsumsóknir" at bounding box center [97, 123] width 171 height 31
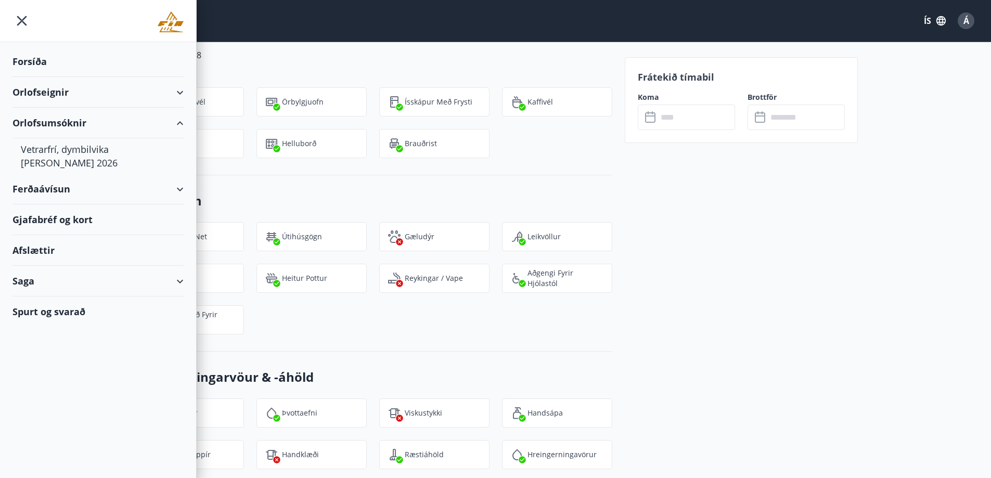
click at [186, 281] on icon at bounding box center [180, 281] width 12 height 12
click at [49, 332] on div "Bókanir" at bounding box center [98, 329] width 154 height 22
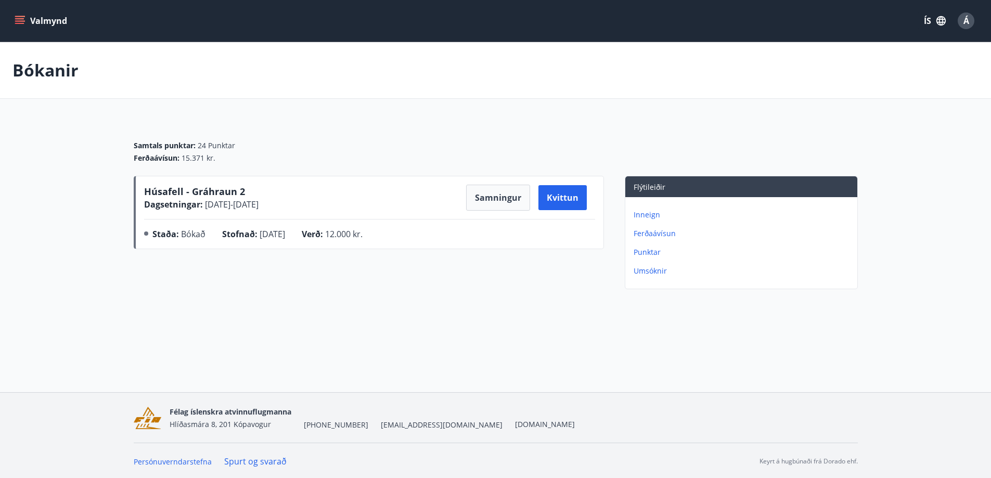
click at [14, 17] on button "Valmynd" at bounding box center [41, 20] width 59 height 19
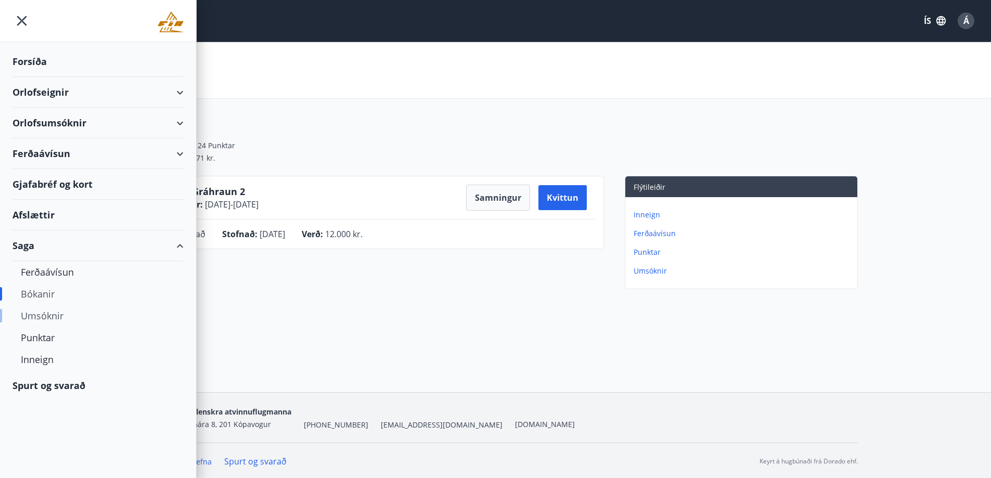
click at [57, 317] on div "Umsóknir" at bounding box center [98, 316] width 154 height 22
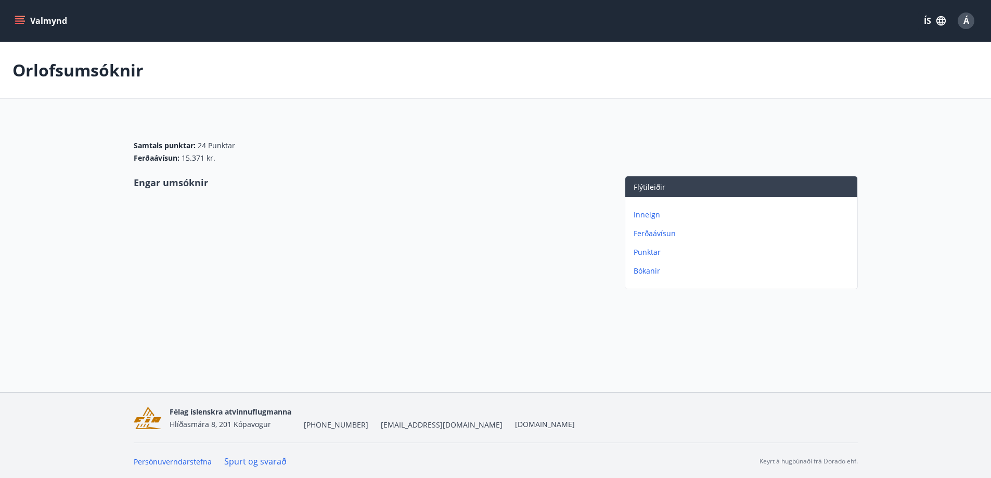
click at [21, 14] on button "Valmynd" at bounding box center [41, 20] width 59 height 19
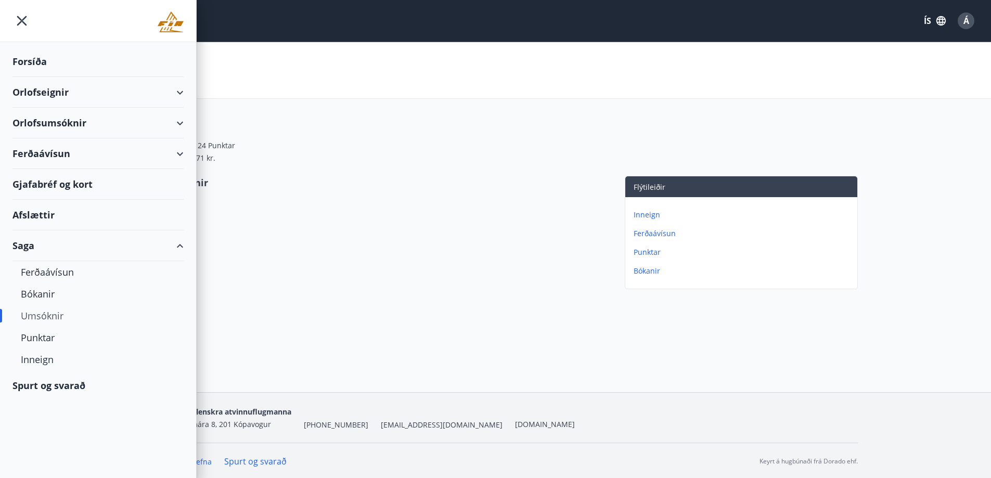
click at [164, 122] on div "Orlofsumsóknir" at bounding box center [97, 123] width 171 height 31
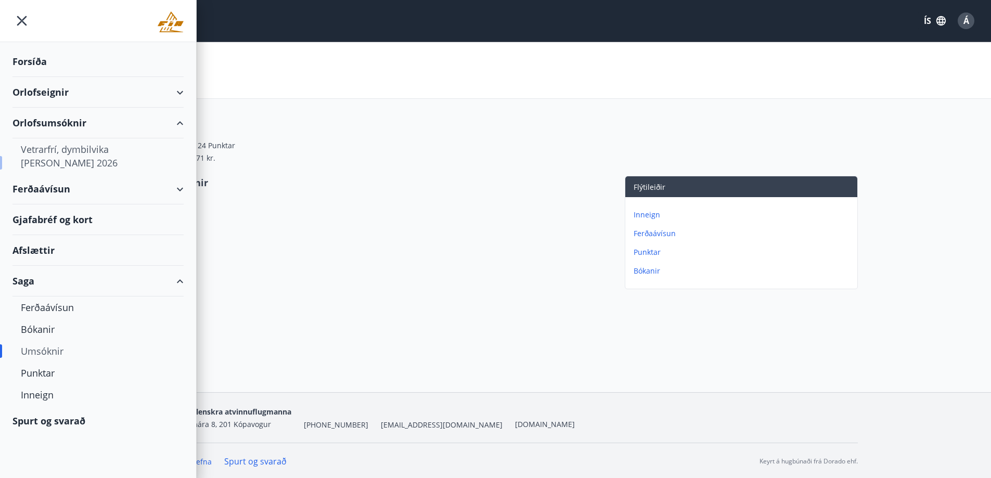
click at [69, 148] on div "Vetrarfrí, dymbilvika og páskar 2026" at bounding box center [98, 155] width 154 height 35
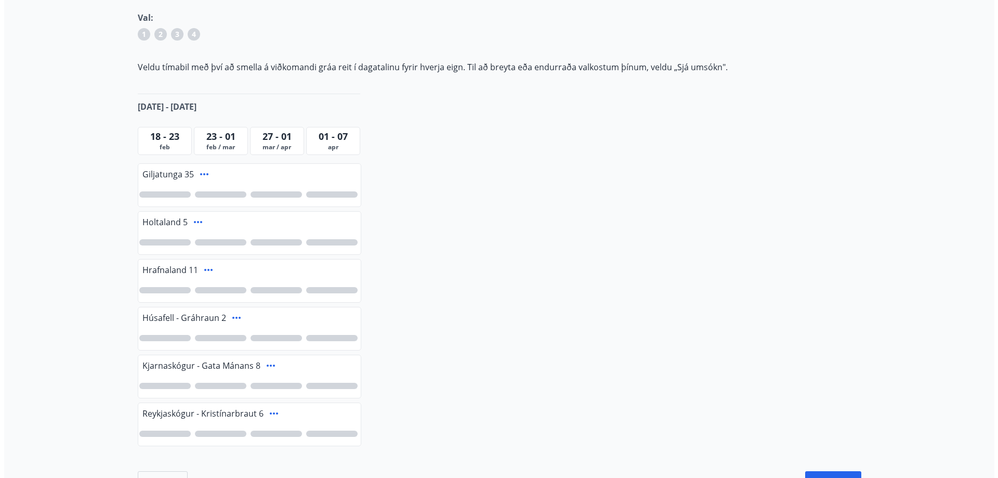
scroll to position [156, 0]
click at [233, 318] on icon at bounding box center [232, 316] width 12 height 12
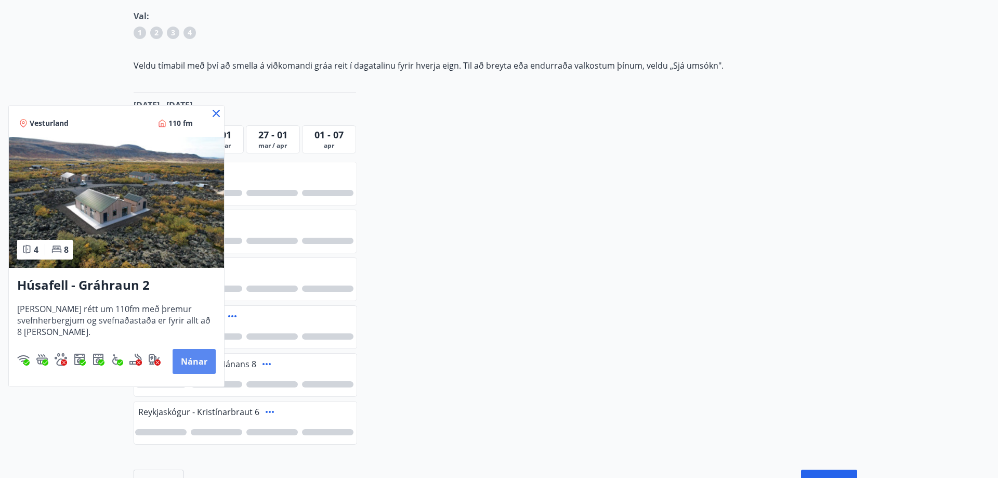
click at [205, 355] on button "Nánar" at bounding box center [194, 361] width 43 height 25
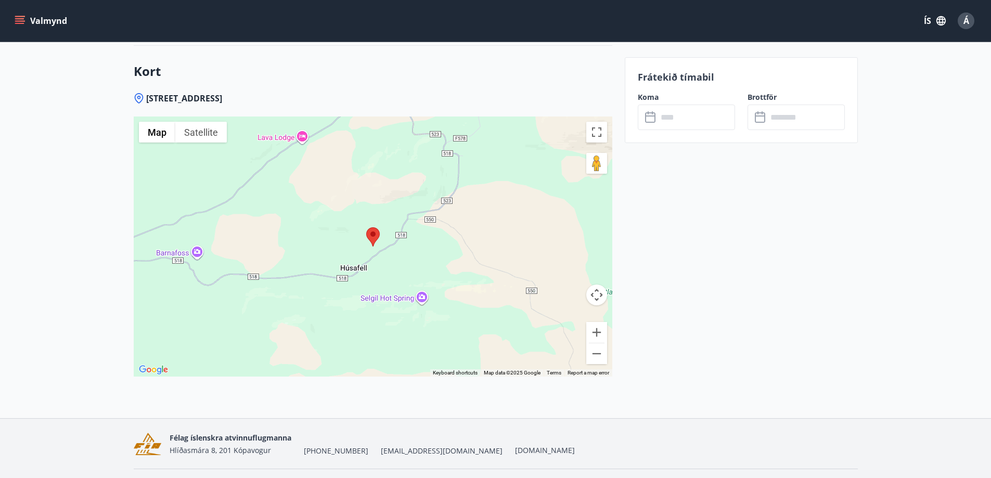
scroll to position [1766, 0]
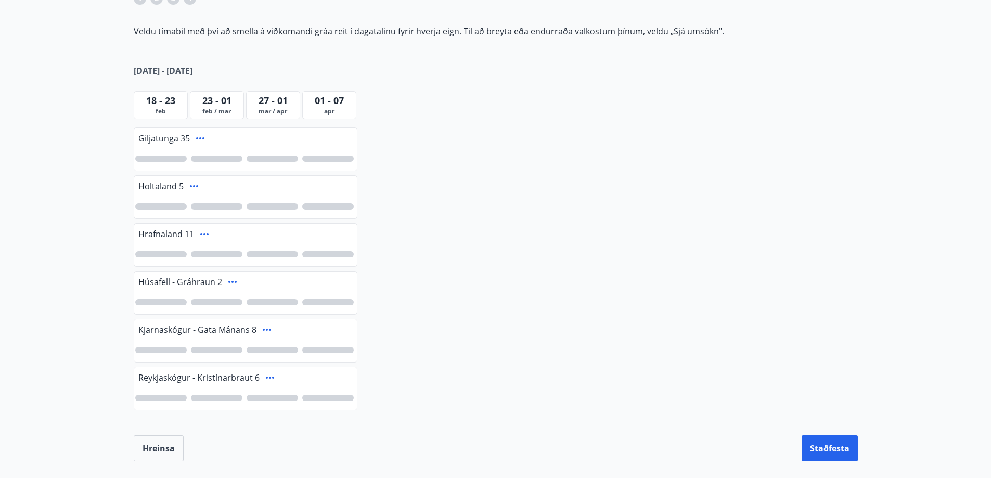
scroll to position [260, 0]
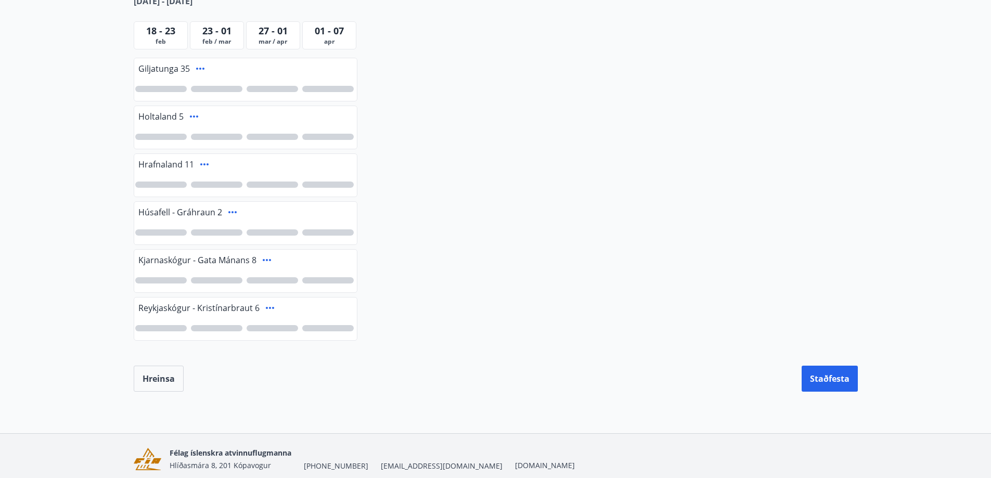
click at [166, 234] on div at bounding box center [160, 232] width 51 height 6
click at [210, 228] on div "1" at bounding box center [245, 232] width 223 height 24
click at [247, 235] on div at bounding box center [271, 232] width 51 height 6
click at [304, 231] on div at bounding box center [327, 232] width 51 height 6
click at [246, 230] on div "2" at bounding box center [272, 232] width 54 height 6
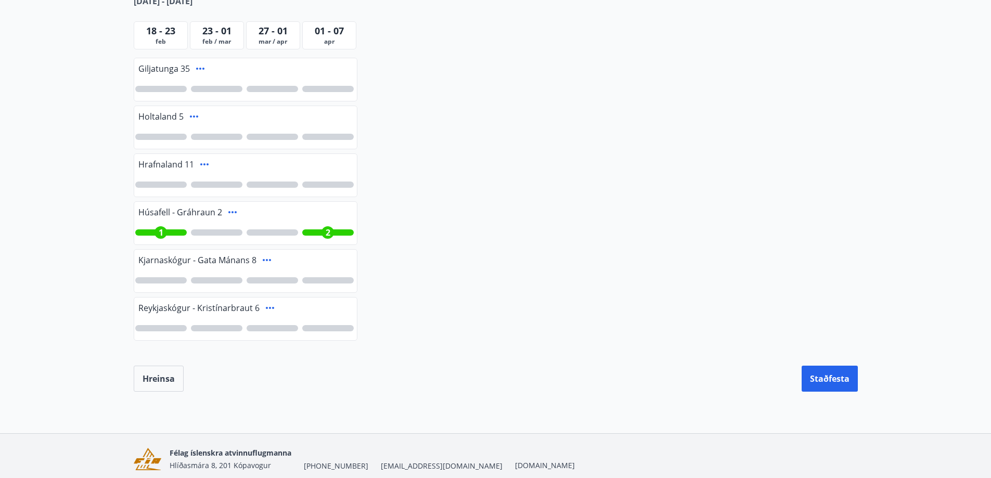
click at [210, 225] on div "1 2" at bounding box center [245, 232] width 223 height 24
click at [210, 232] on div at bounding box center [216, 232] width 51 height 6
click at [168, 232] on div "1" at bounding box center [160, 232] width 51 height 6
drag, startPoint x: 217, startPoint y: 234, endPoint x: 265, endPoint y: 235, distance: 47.9
click at [218, 234] on span "2" at bounding box center [216, 232] width 5 height 11
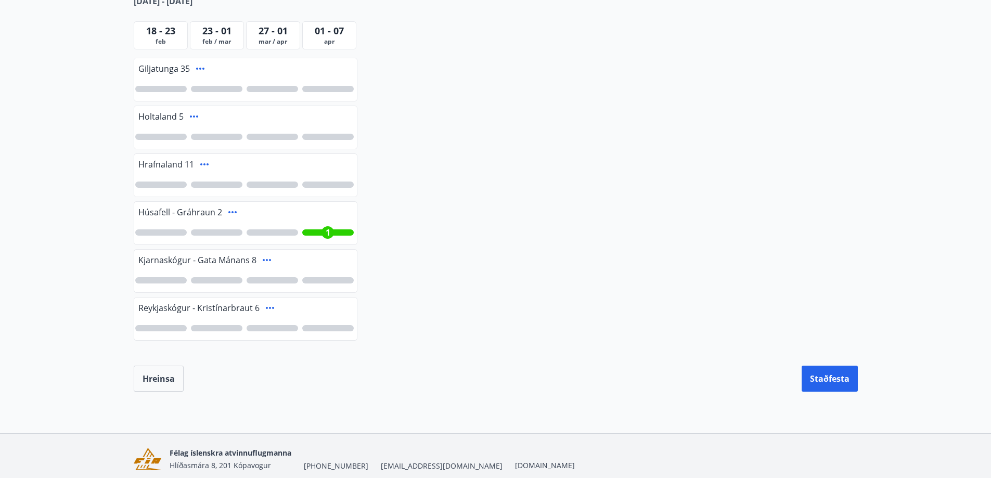
drag, startPoint x: 303, startPoint y: 228, endPoint x: 315, endPoint y: 229, distance: 12.1
click at [311, 229] on div "1" at bounding box center [245, 232] width 223 height 24
click at [315, 229] on div "1" at bounding box center [327, 232] width 51 height 6
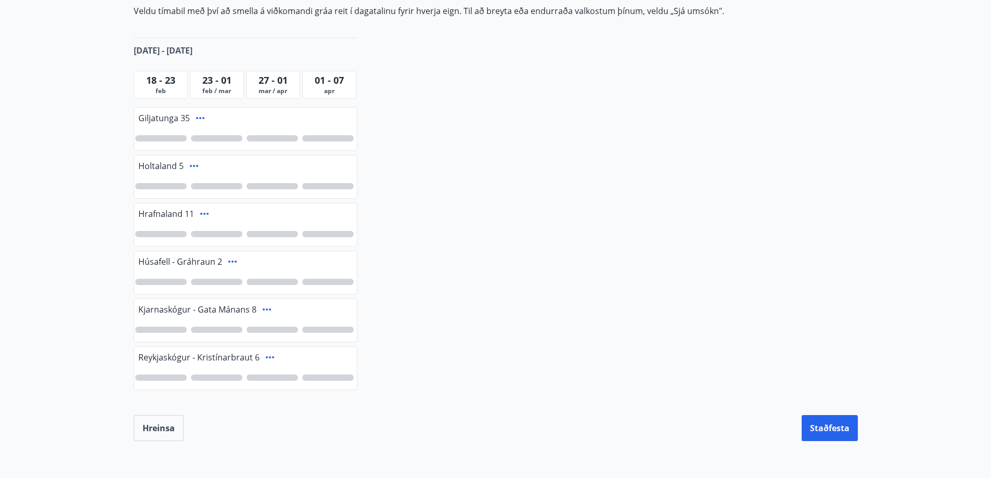
scroll to position [208, 0]
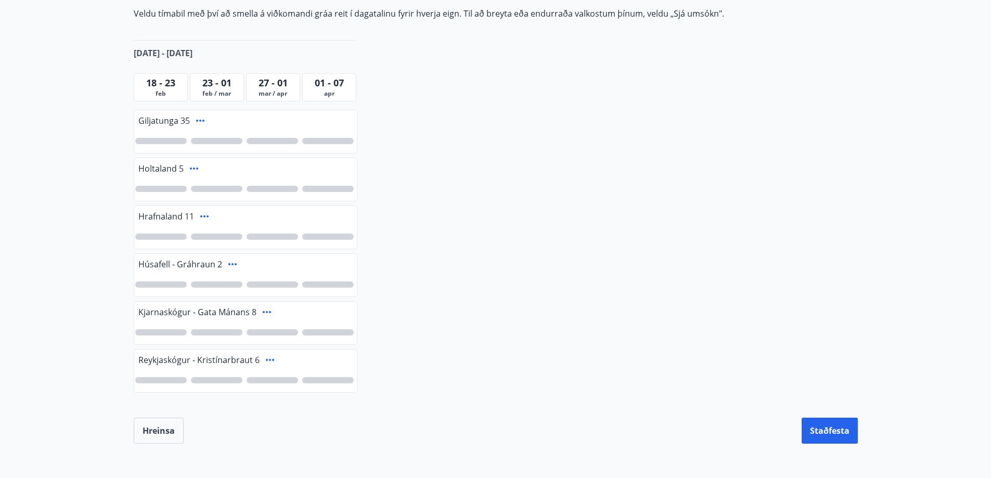
click at [321, 85] on span "01 - 07" at bounding box center [329, 82] width 29 height 12
click at [270, 81] on span "27 - 01" at bounding box center [272, 82] width 29 height 12
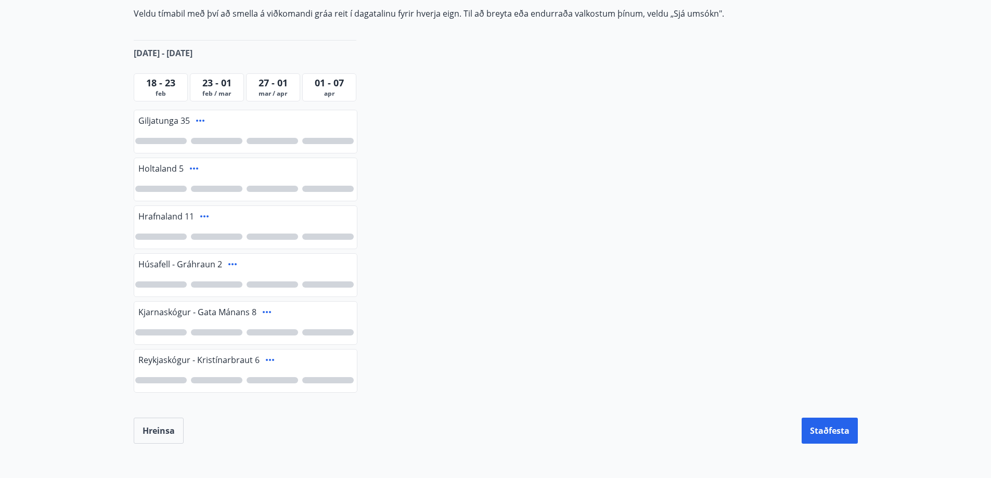
click at [227, 86] on span "23 - 01" at bounding box center [216, 82] width 29 height 12
click at [213, 84] on span "23 - 01" at bounding box center [216, 82] width 29 height 12
click at [329, 82] on span "01 - 07" at bounding box center [329, 82] width 29 height 12
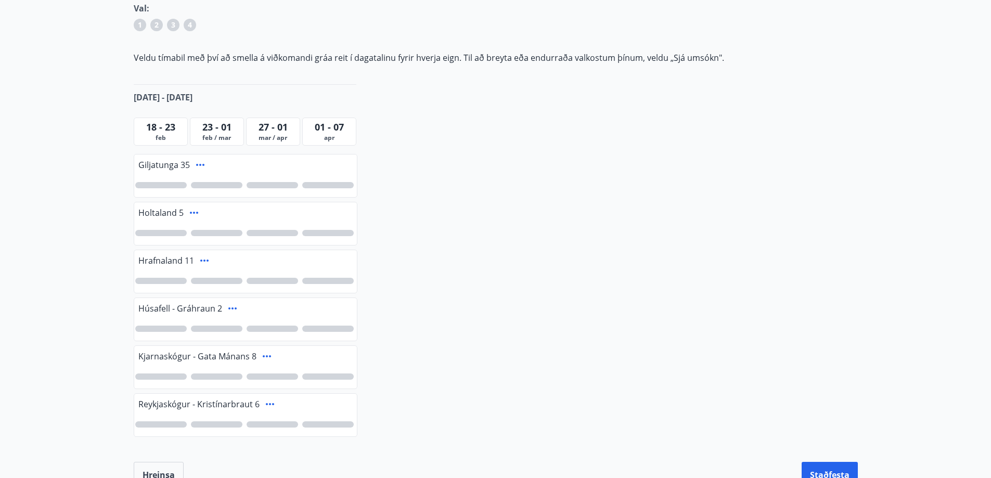
scroll to position [156, 0]
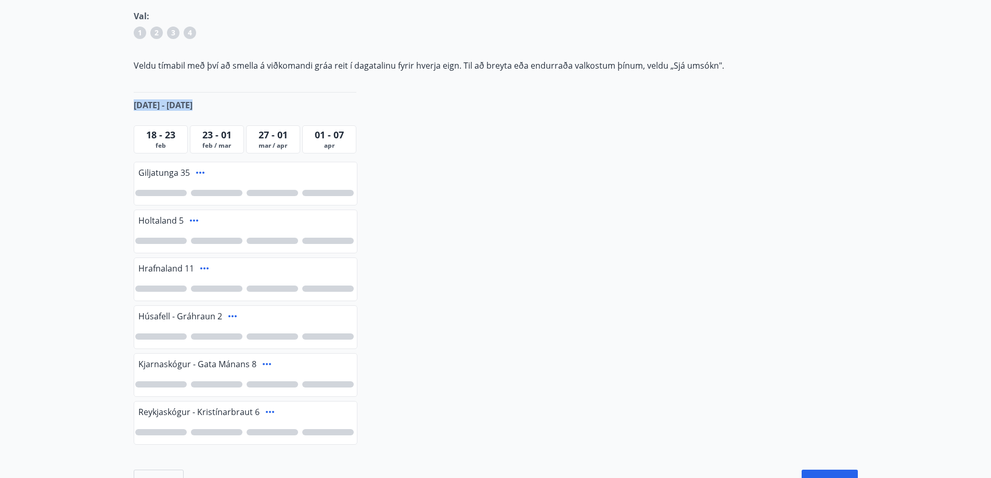
drag, startPoint x: 133, startPoint y: 115, endPoint x: 226, endPoint y: 108, distance: 92.9
click at [225, 108] on div "18 feb - 07 apr" at bounding box center [245, 104] width 223 height 25
click at [226, 108] on div "18 feb - 07 apr" at bounding box center [245, 104] width 223 height 25
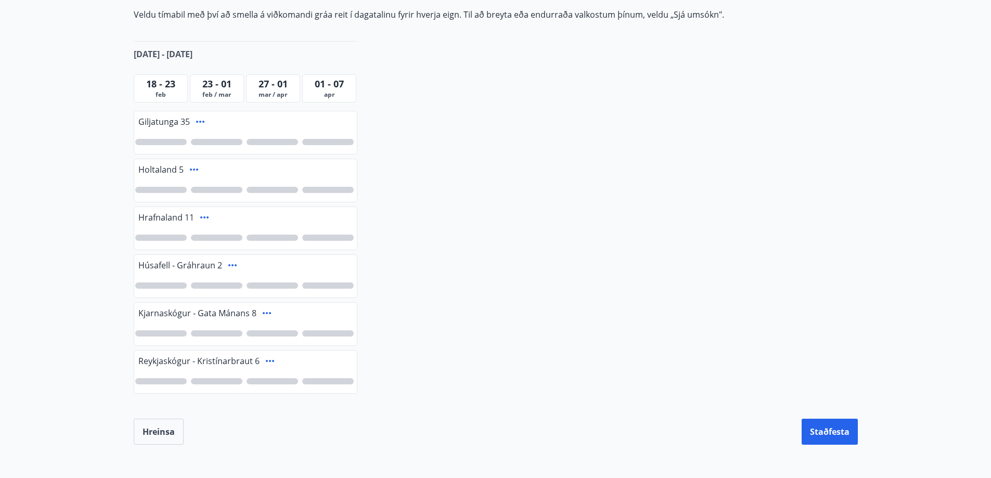
scroll to position [208, 0]
click at [162, 138] on div at bounding box center [160, 141] width 51 height 6
click at [214, 285] on div at bounding box center [216, 284] width 51 height 6
click at [217, 284] on span "2" at bounding box center [216, 284] width 5 height 11
click at [168, 138] on div "1" at bounding box center [160, 141] width 51 height 6
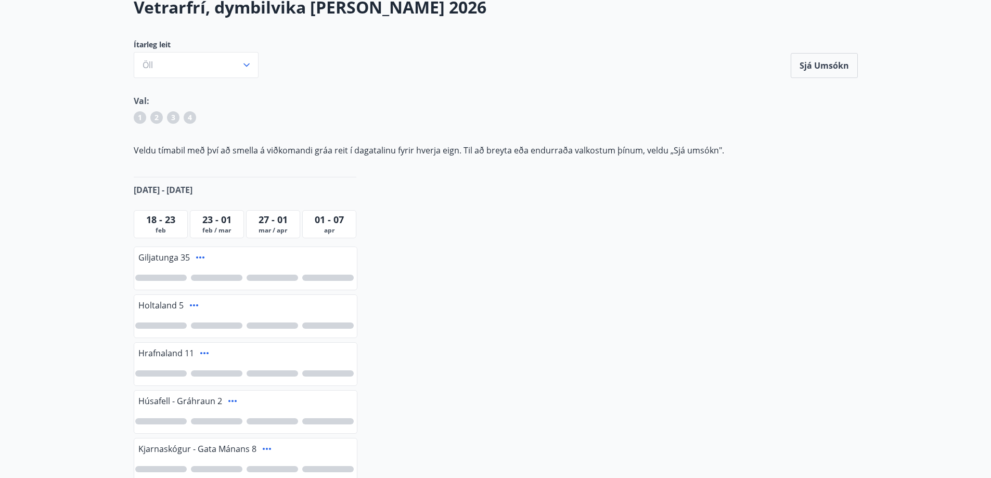
scroll to position [0, 0]
